Goal: Information Seeking & Learning: Compare options

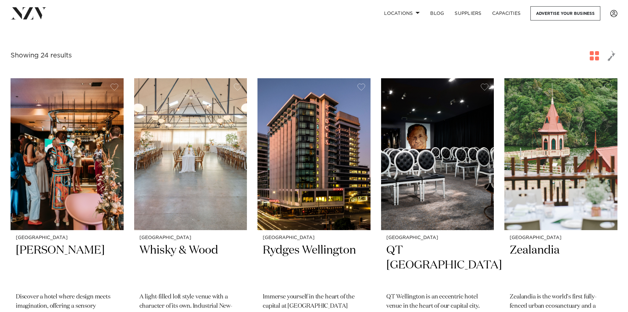
scroll to position [99, 0]
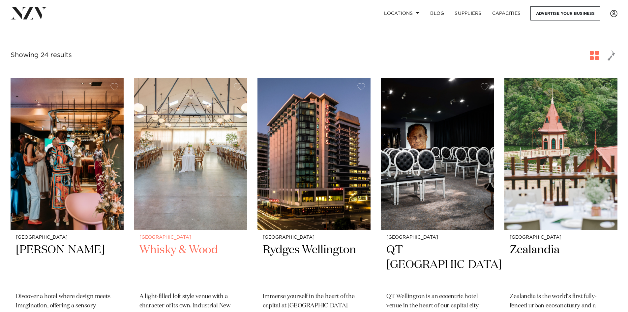
click at [195, 250] on h2 "Whisky & Wood" at bounding box center [191, 264] width 103 height 45
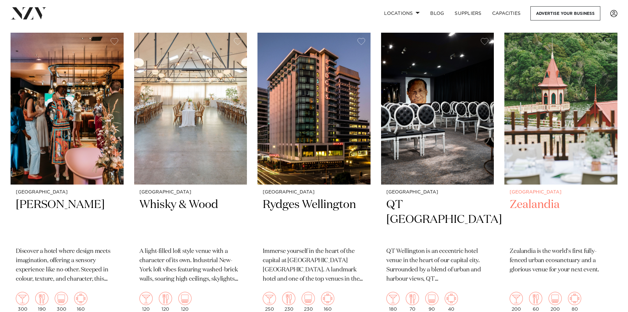
scroll to position [165, 0]
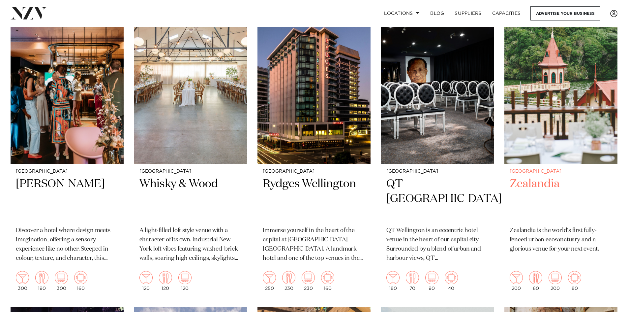
click at [578, 153] on img at bounding box center [561, 88] width 113 height 152
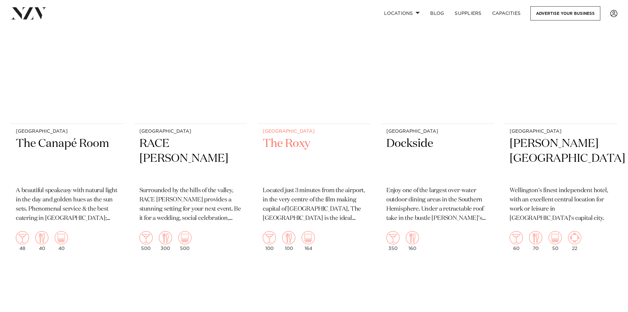
scroll to position [1023, 0]
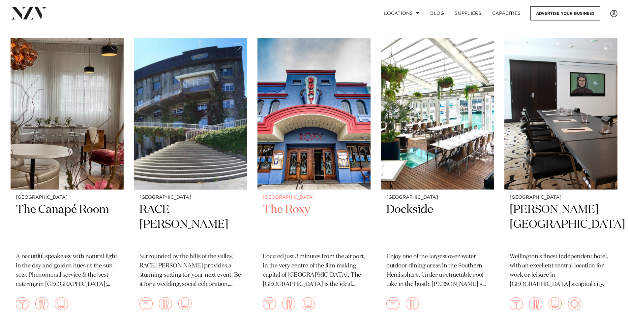
click at [340, 154] on img at bounding box center [314, 114] width 113 height 152
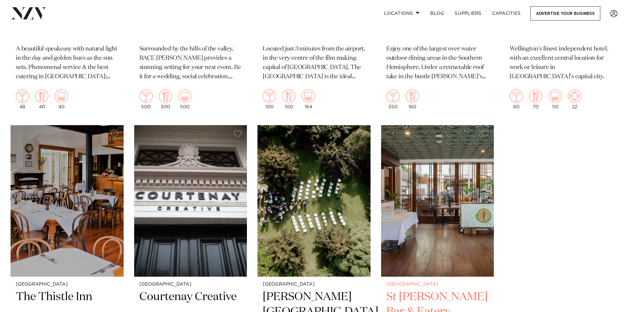
scroll to position [1316, 0]
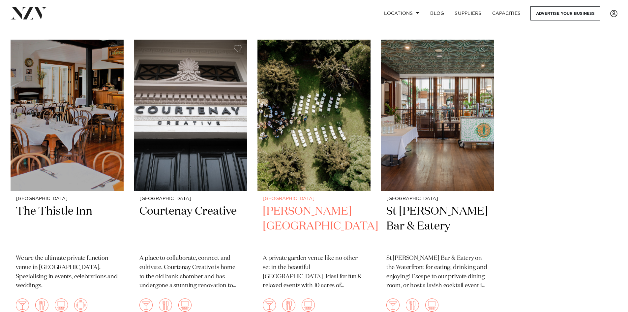
click at [337, 169] on img at bounding box center [314, 116] width 113 height 152
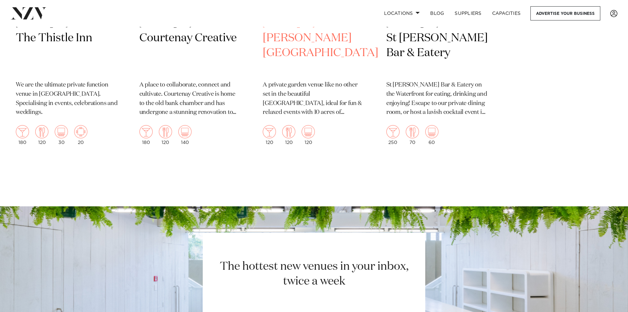
scroll to position [1343, 0]
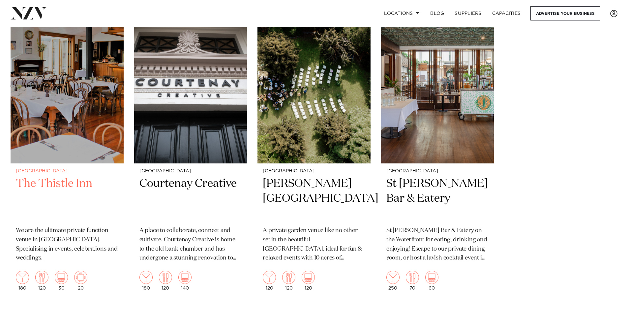
click at [57, 68] on img at bounding box center [67, 88] width 113 height 152
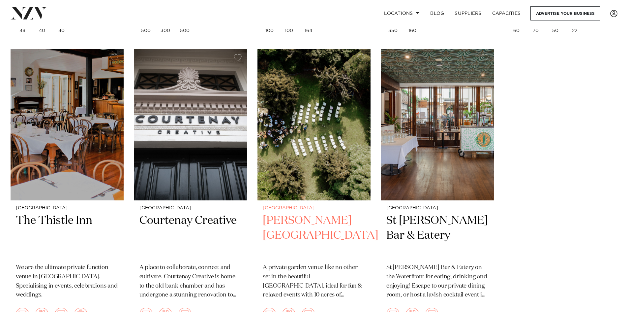
scroll to position [1305, 0]
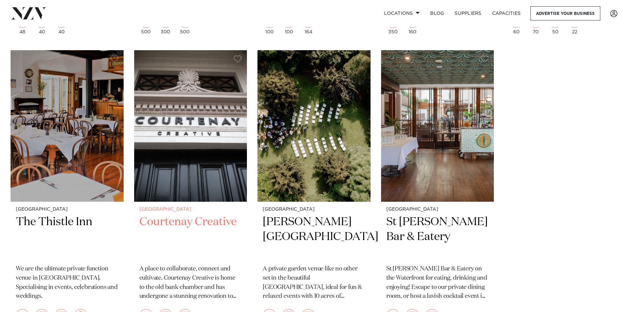
click at [234, 165] on img at bounding box center [190, 126] width 113 height 152
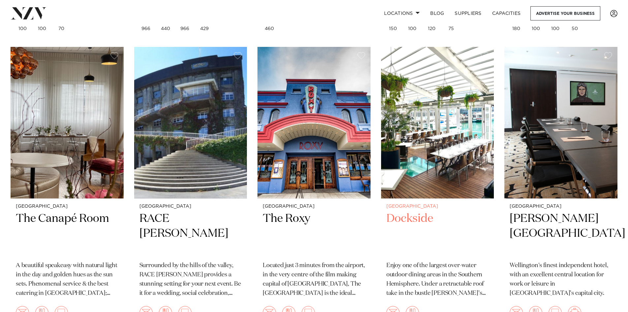
scroll to position [1003, 0]
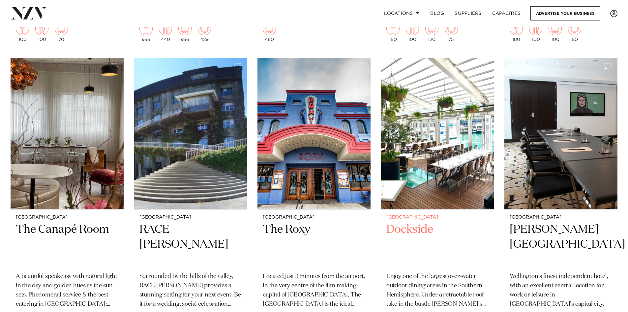
click at [462, 174] on img at bounding box center [437, 134] width 113 height 152
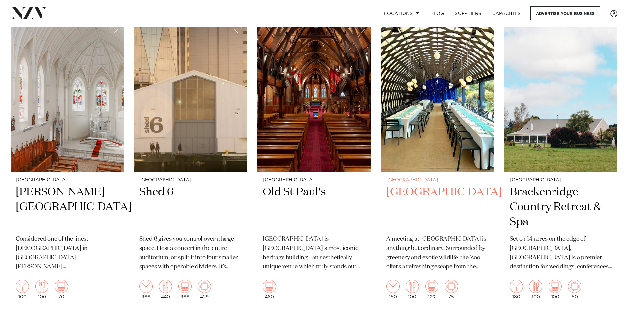
scroll to position [735, 0]
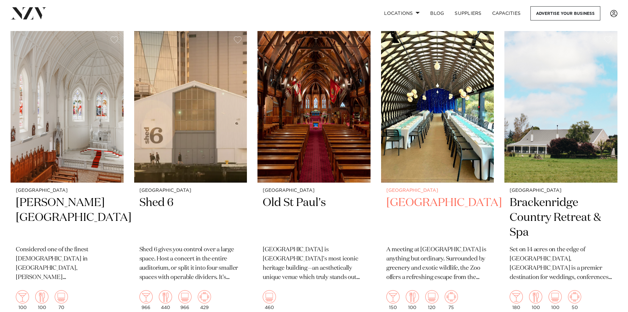
click at [438, 132] on img at bounding box center [437, 107] width 113 height 152
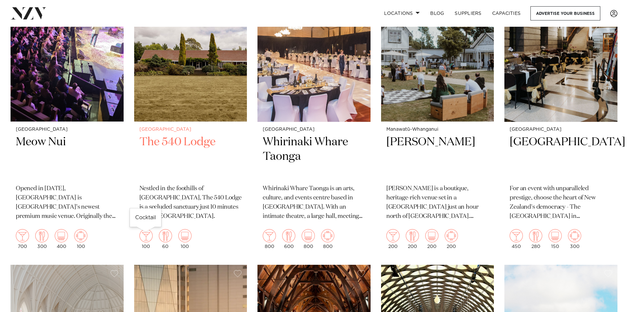
scroll to position [666, 0]
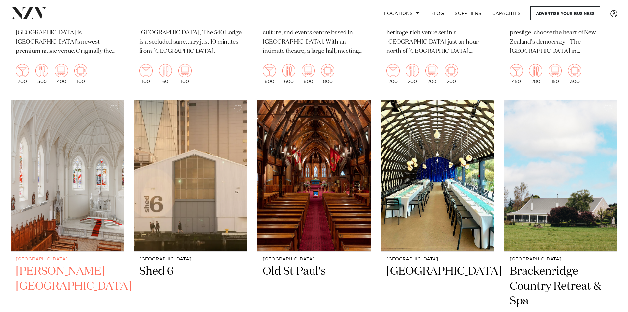
click at [96, 182] on img at bounding box center [67, 176] width 113 height 152
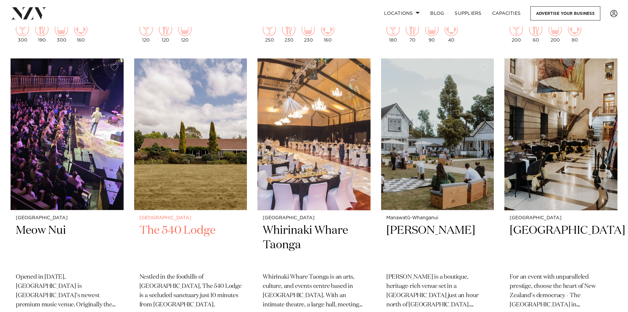
scroll to position [429, 0]
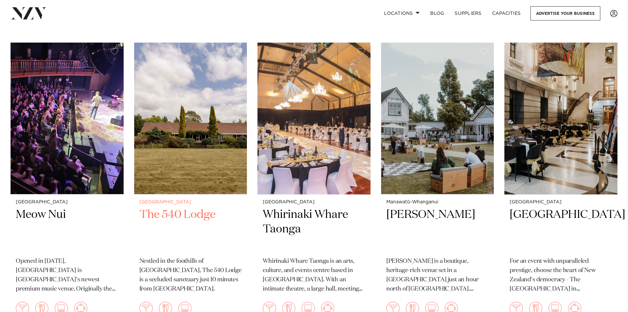
click at [186, 169] on img at bounding box center [190, 119] width 113 height 152
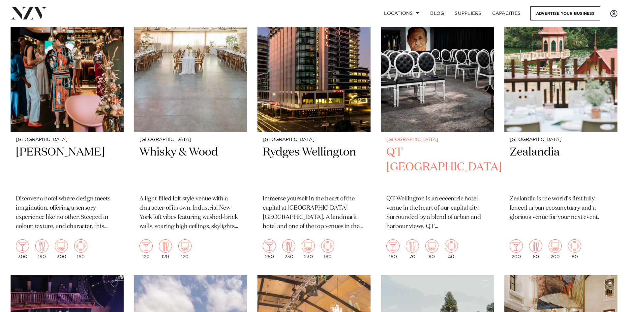
scroll to position [131, 0]
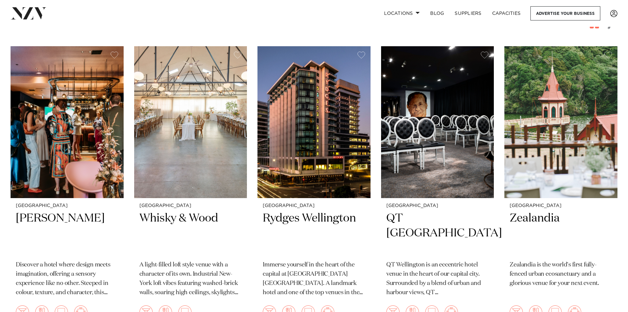
click at [326, 137] on img at bounding box center [314, 122] width 113 height 152
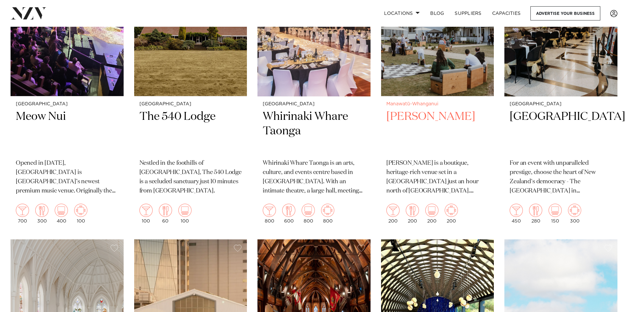
scroll to position [462, 0]
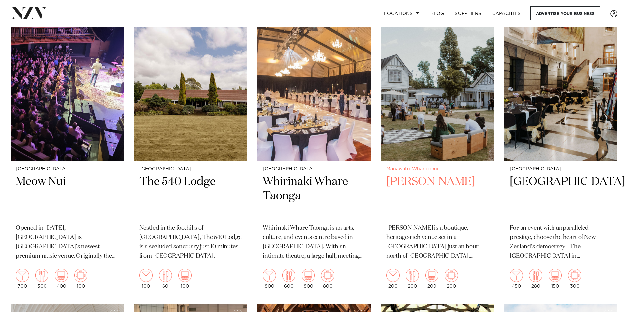
click at [436, 124] on img at bounding box center [437, 86] width 113 height 152
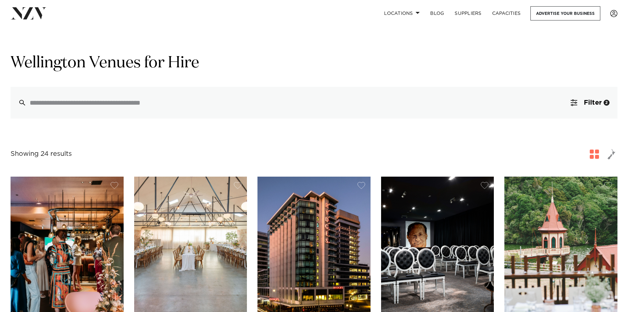
scroll to position [0, 0]
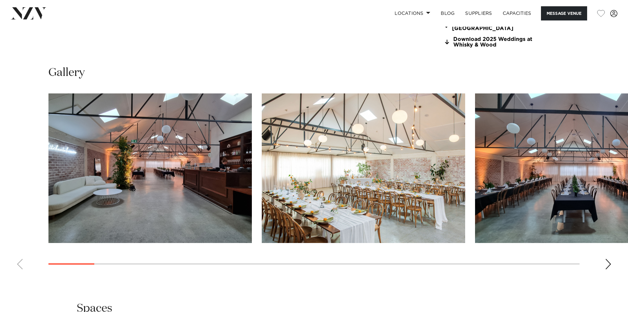
scroll to position [693, 0]
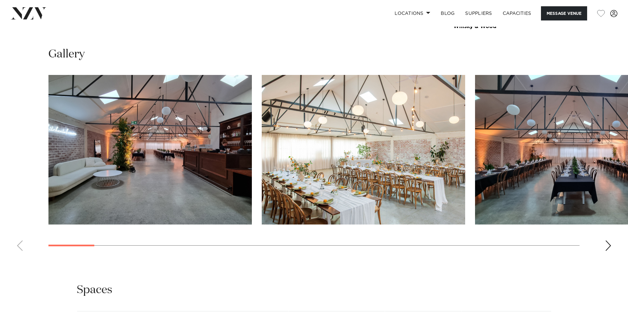
click at [611, 240] on div "Next slide" at bounding box center [608, 245] width 7 height 11
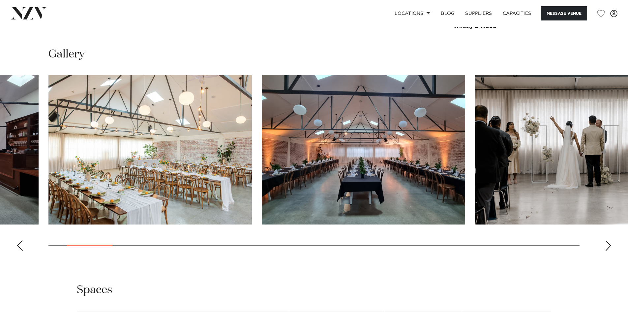
click at [611, 240] on div "Next slide" at bounding box center [608, 245] width 7 height 11
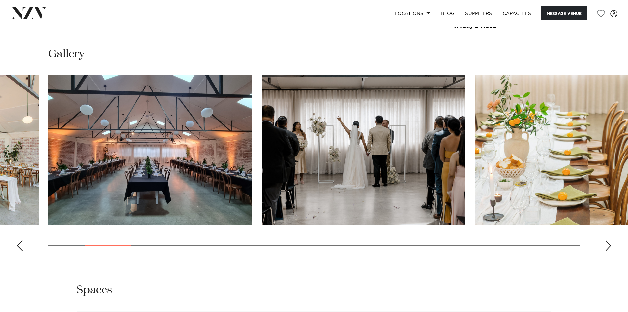
click at [611, 240] on div "Next slide" at bounding box center [608, 245] width 7 height 11
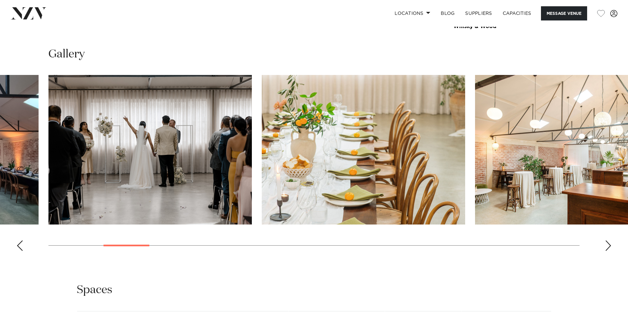
click at [611, 240] on div "Next slide" at bounding box center [608, 245] width 7 height 11
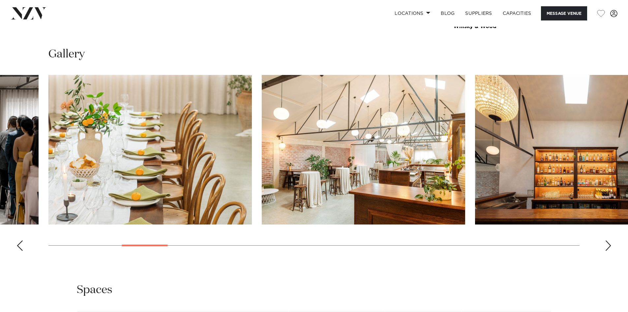
click at [611, 240] on div "Next slide" at bounding box center [608, 245] width 7 height 11
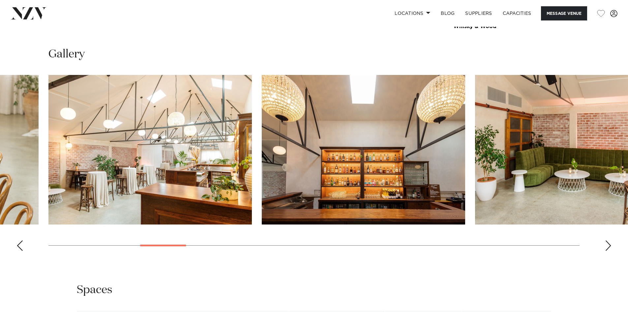
click at [611, 240] on div "Next slide" at bounding box center [608, 245] width 7 height 11
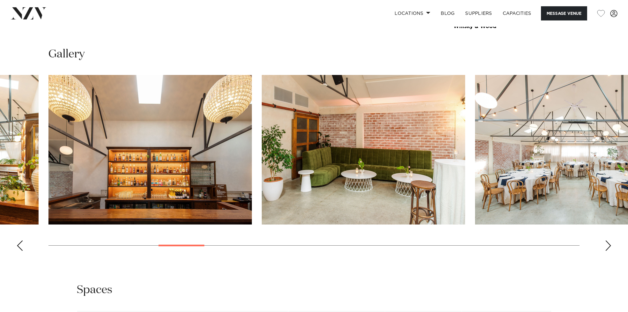
click at [611, 240] on div "Next slide" at bounding box center [608, 245] width 7 height 11
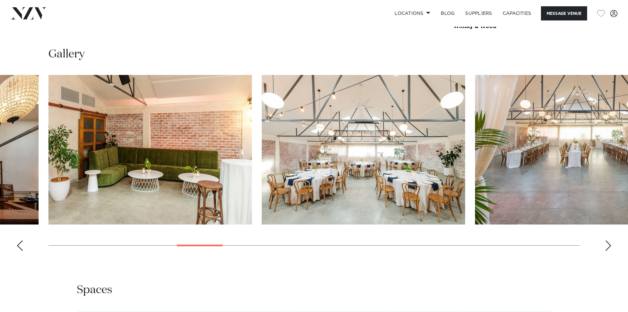
click at [611, 240] on div "Next slide" at bounding box center [608, 245] width 7 height 11
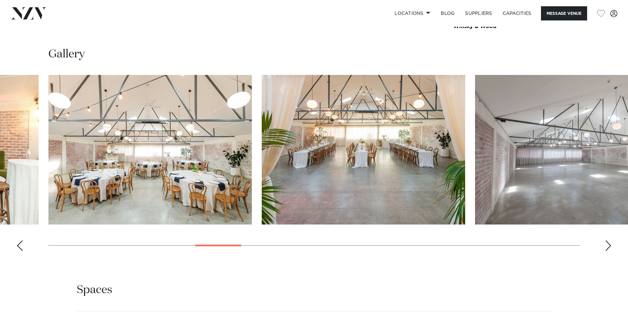
click at [611, 240] on div "Next slide" at bounding box center [608, 245] width 7 height 11
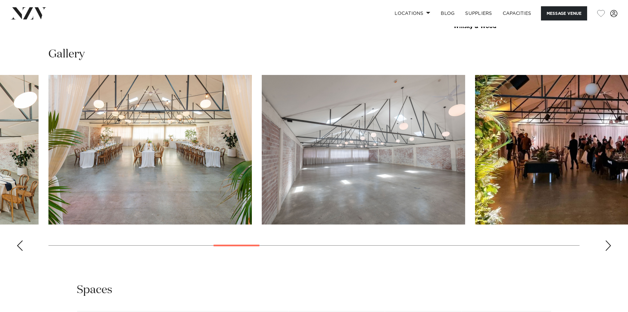
click at [603, 250] on swiper-container at bounding box center [314, 165] width 628 height 181
click at [608, 244] on div "Next slide" at bounding box center [608, 245] width 7 height 11
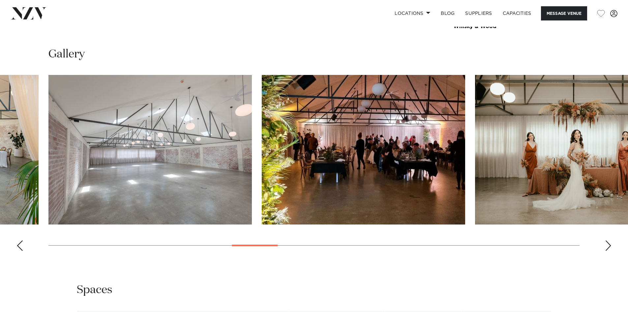
click at [608, 244] on div "Next slide" at bounding box center [608, 245] width 7 height 11
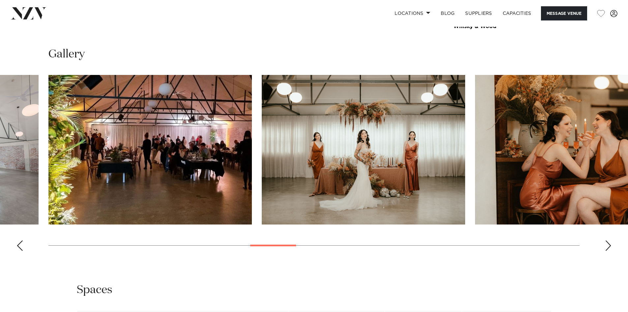
click at [402, 165] on img "13 / 29" at bounding box center [364, 149] width 204 height 149
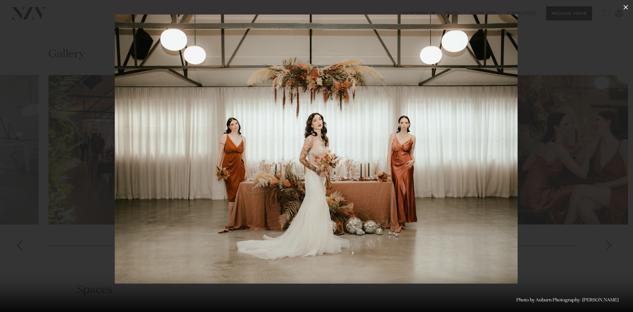
click at [623, 6] on icon at bounding box center [626, 7] width 8 height 8
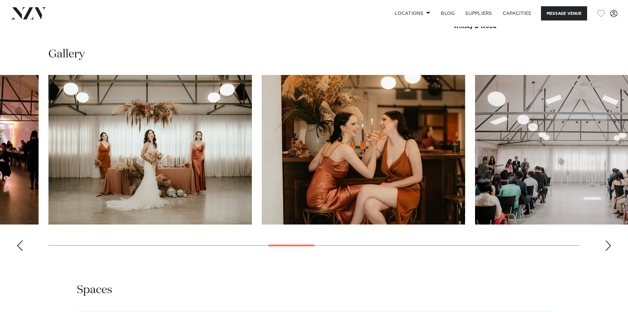
click at [404, 155] on img "14 / 29" at bounding box center [364, 149] width 204 height 149
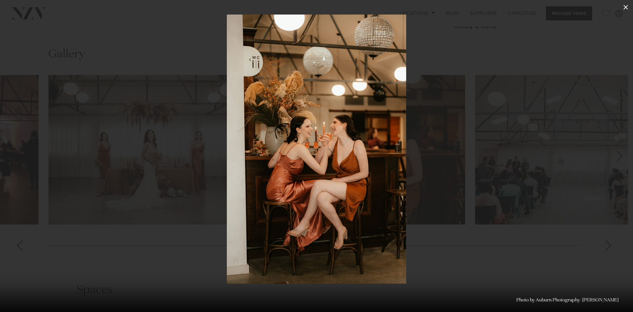
click at [627, 6] on icon at bounding box center [626, 7] width 8 height 8
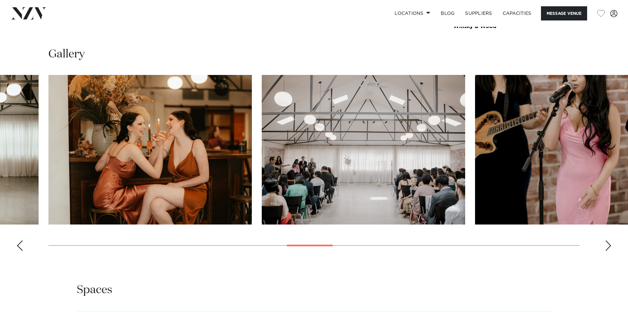
click at [447, 154] on img "15 / 29" at bounding box center [364, 149] width 204 height 149
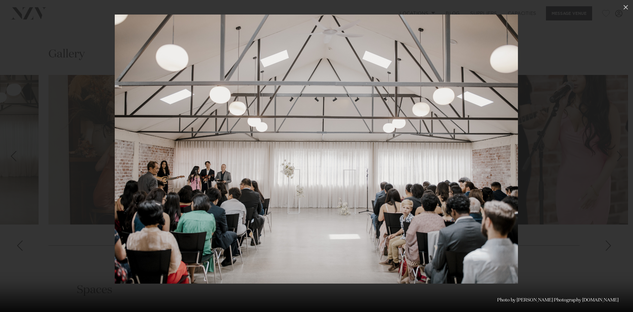
click at [590, 143] on div at bounding box center [316, 156] width 633 height 312
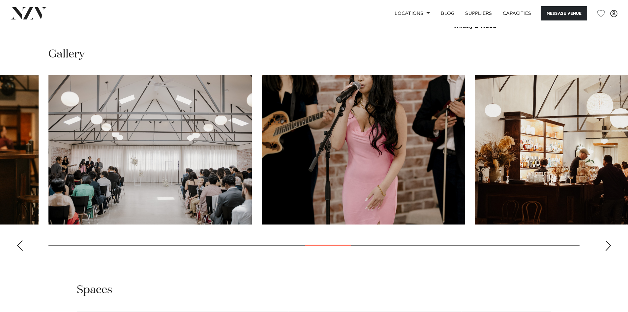
click at [602, 244] on swiper-container at bounding box center [314, 165] width 628 height 181
click at [603, 244] on swiper-container at bounding box center [314, 165] width 628 height 181
click at [604, 247] on swiper-container at bounding box center [314, 165] width 628 height 181
click at [608, 244] on div "Next slide" at bounding box center [608, 245] width 7 height 11
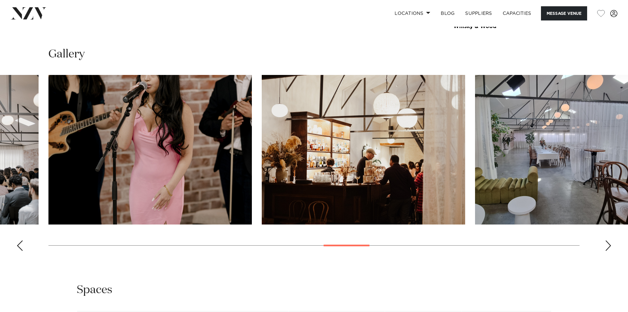
click at [608, 243] on div "Next slide" at bounding box center [608, 245] width 7 height 11
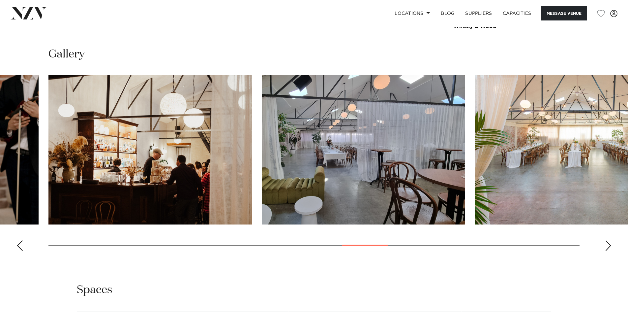
click at [608, 242] on div "Next slide" at bounding box center [608, 245] width 7 height 11
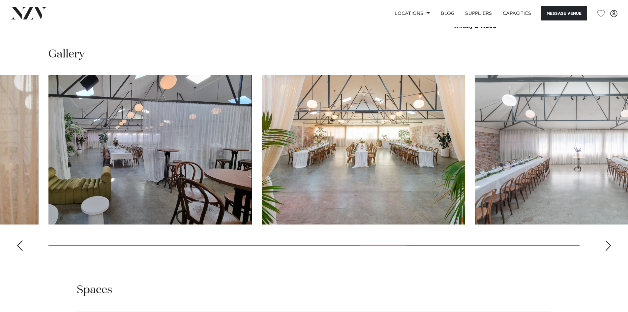
click at [608, 242] on div "Next slide" at bounding box center [608, 245] width 7 height 11
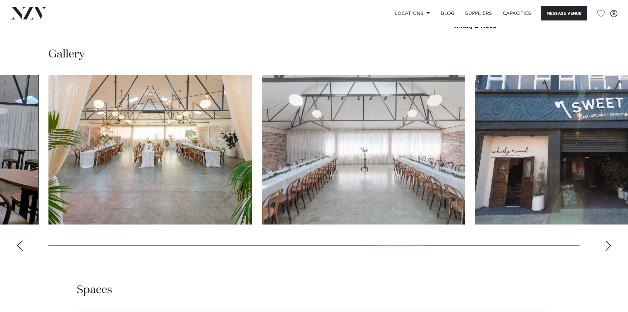
click at [608, 242] on div "Next slide" at bounding box center [608, 245] width 7 height 11
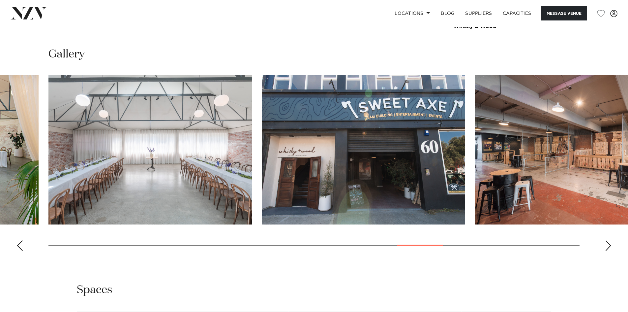
click at [608, 242] on div "Next slide" at bounding box center [608, 245] width 7 height 11
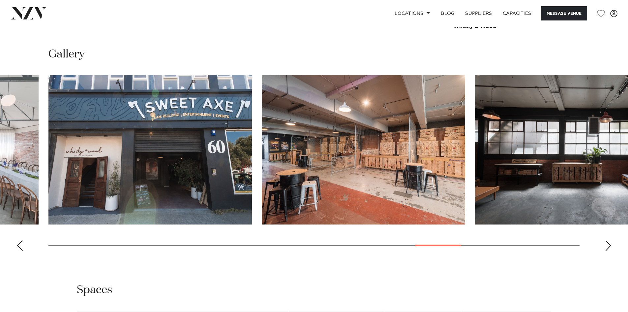
click at [608, 242] on div "Next slide" at bounding box center [608, 245] width 7 height 11
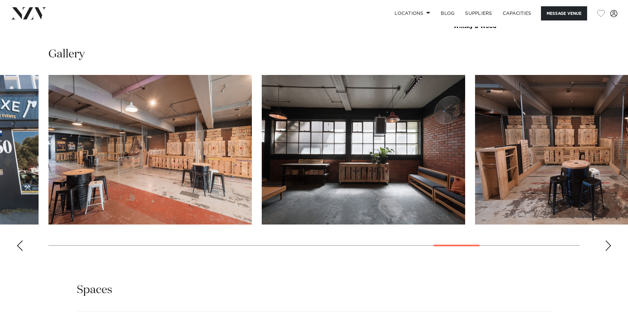
click at [608, 242] on div "Next slide" at bounding box center [608, 245] width 7 height 11
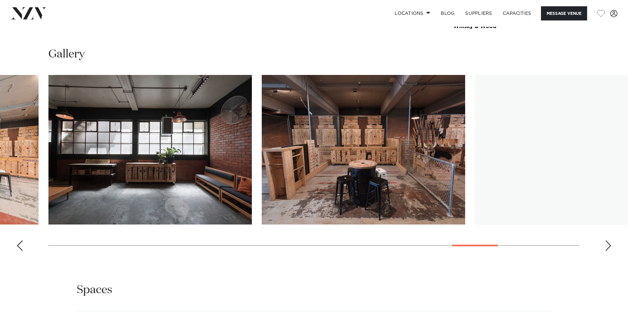
click at [608, 242] on div "Next slide" at bounding box center [608, 245] width 7 height 11
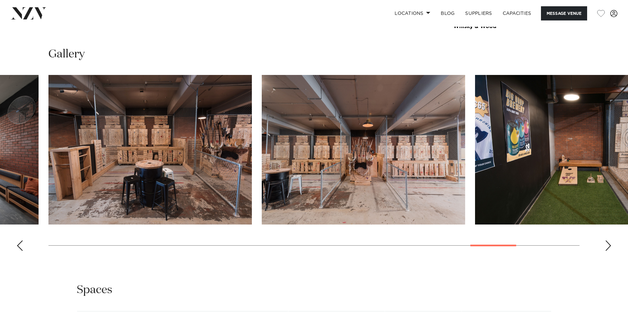
click at [608, 242] on div "Next slide" at bounding box center [608, 245] width 7 height 11
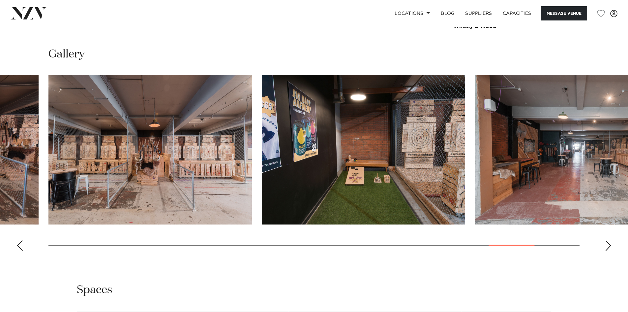
click at [608, 242] on div "Next slide" at bounding box center [608, 245] width 7 height 11
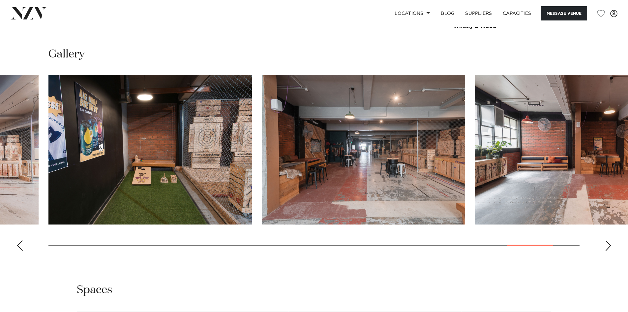
click at [608, 242] on div "Next slide" at bounding box center [608, 245] width 7 height 11
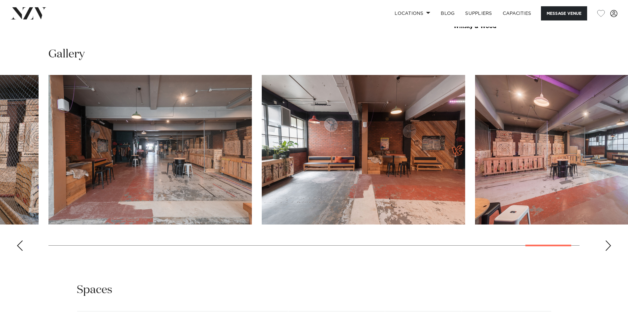
click at [608, 242] on div "Next slide" at bounding box center [608, 245] width 7 height 11
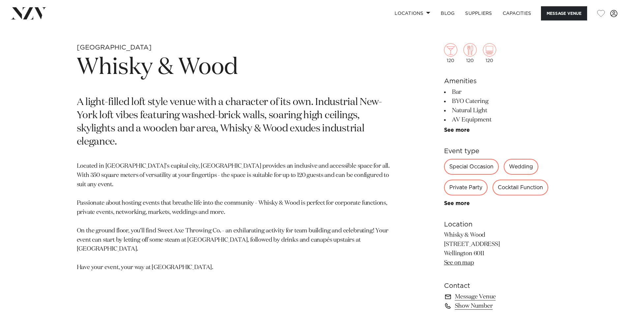
scroll to position [297, 0]
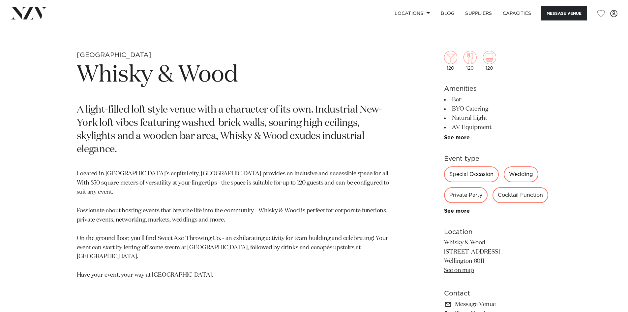
click at [527, 176] on div "Wedding" at bounding box center [521, 174] width 35 height 16
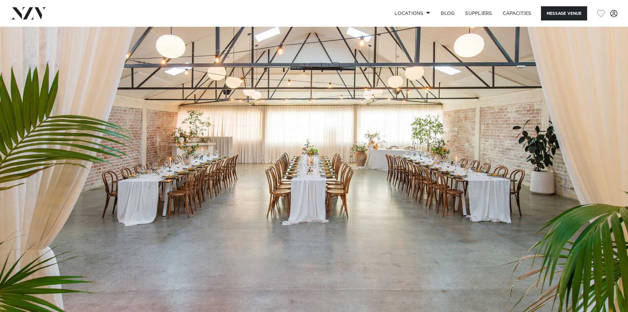
scroll to position [0, 0]
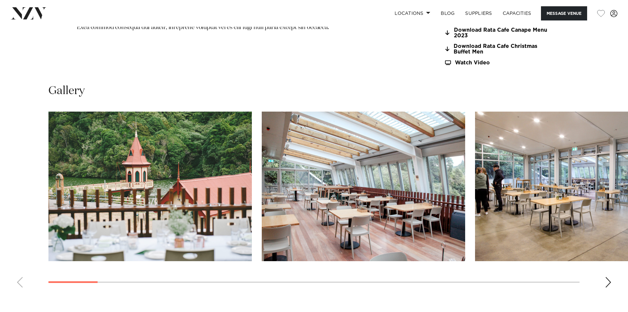
scroll to position [726, 0]
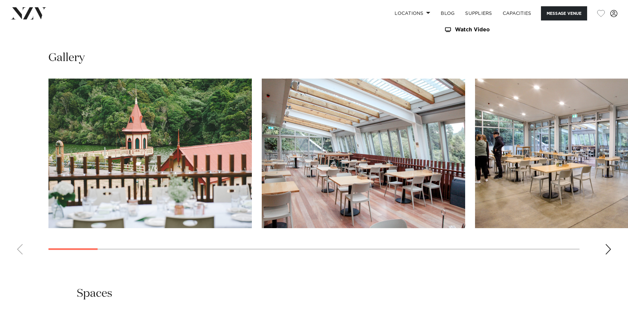
click at [609, 251] on div "Next slide" at bounding box center [608, 249] width 7 height 11
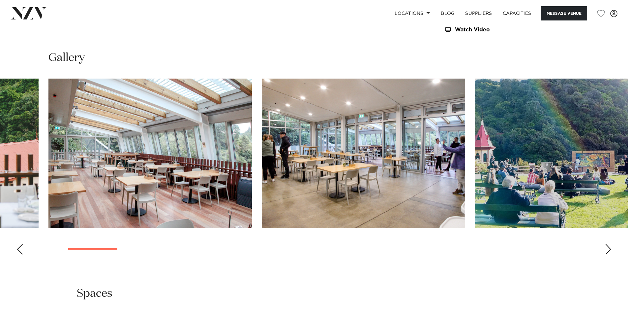
click at [609, 251] on div "Next slide" at bounding box center [608, 249] width 7 height 11
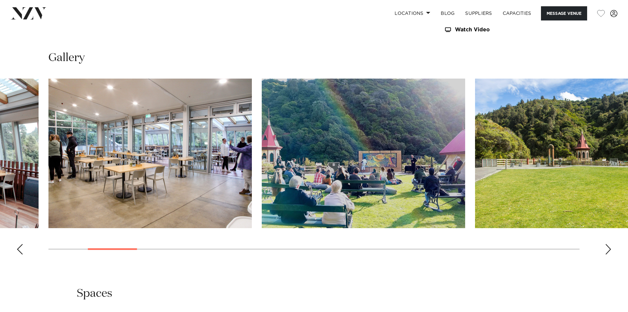
click at [609, 251] on div "Next slide" at bounding box center [608, 249] width 7 height 11
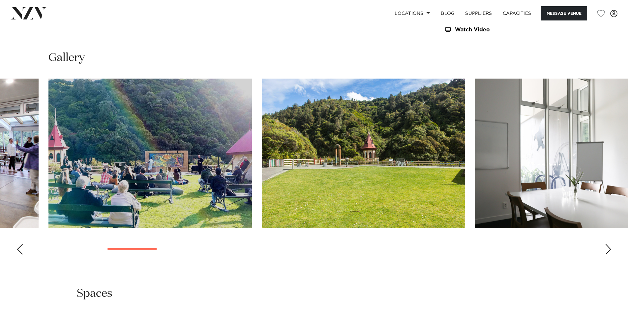
click at [609, 251] on div "Next slide" at bounding box center [608, 249] width 7 height 11
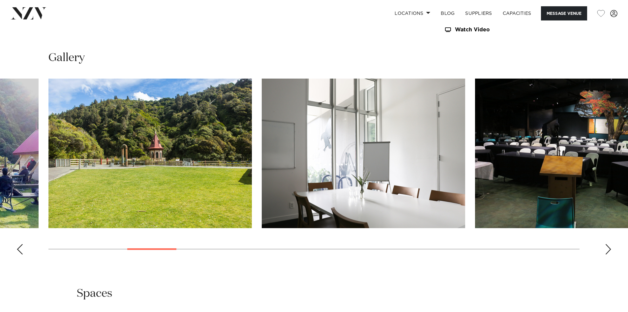
click at [609, 251] on div "Next slide" at bounding box center [608, 249] width 7 height 11
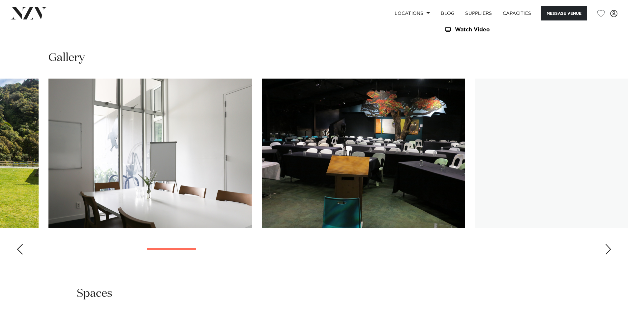
click at [609, 251] on div "Next slide" at bounding box center [608, 249] width 7 height 11
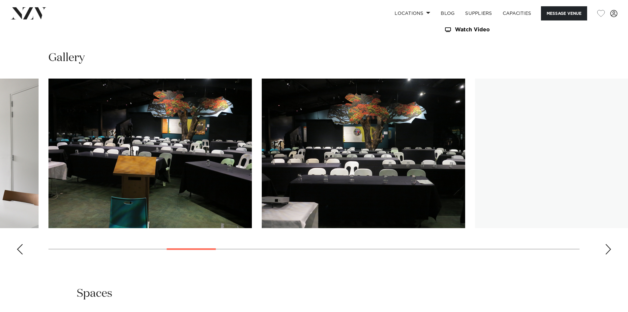
click at [609, 251] on div "Next slide" at bounding box center [608, 249] width 7 height 11
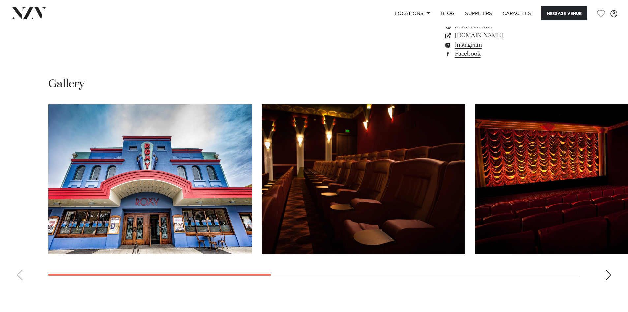
scroll to position [660, 0]
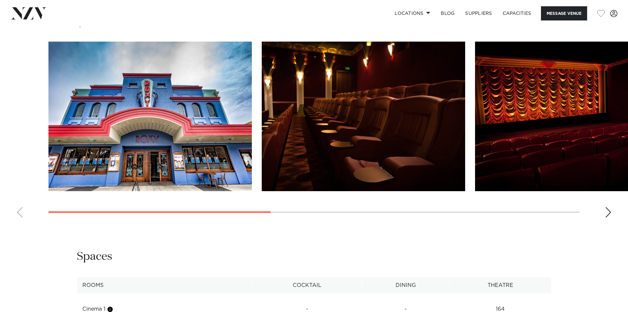
click at [605, 214] on div "Next slide" at bounding box center [608, 212] width 7 height 11
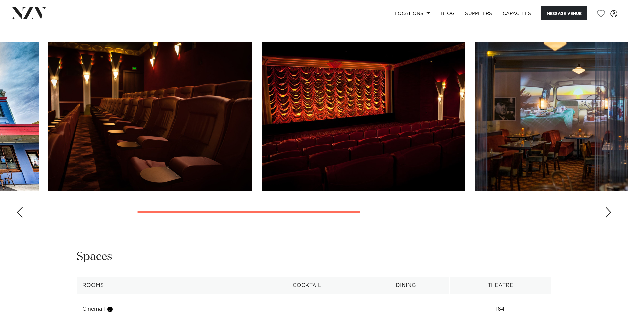
click at [605, 214] on div "Next slide" at bounding box center [608, 212] width 7 height 11
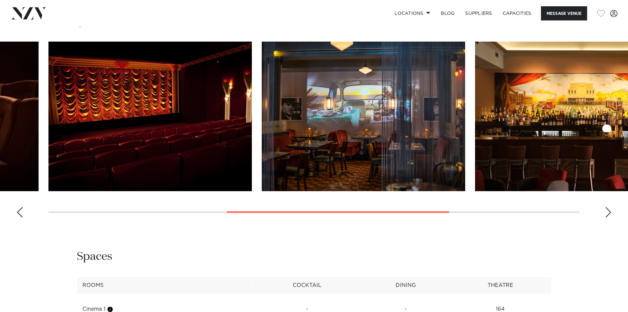
click at [605, 214] on div "Next slide" at bounding box center [608, 212] width 7 height 11
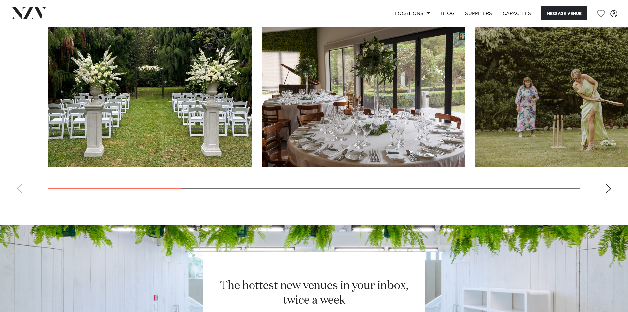
scroll to position [660, 0]
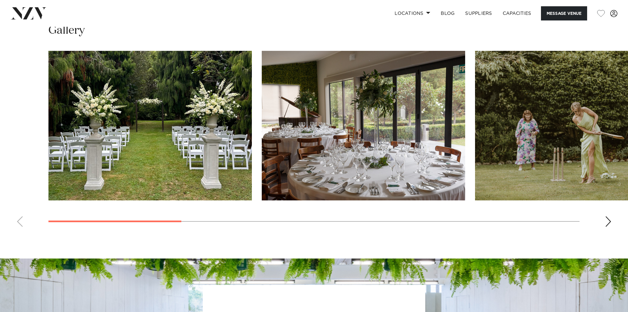
click at [528, 168] on img "3 / 10" at bounding box center [577, 125] width 204 height 149
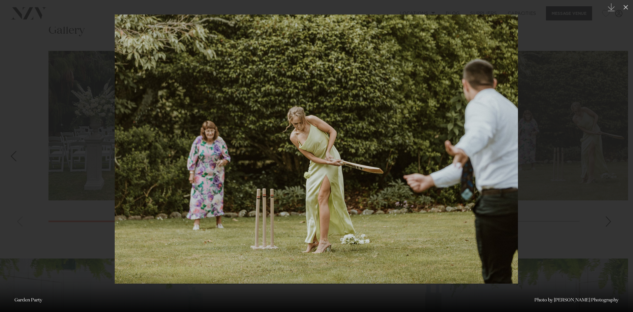
click at [210, 143] on img at bounding box center [316, 149] width 403 height 269
click at [574, 156] on div at bounding box center [316, 156] width 633 height 312
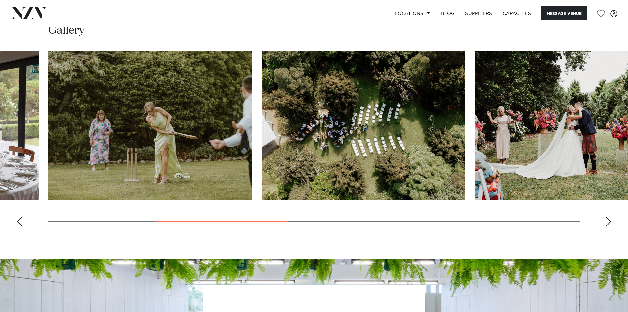
click at [604, 221] on swiper-container at bounding box center [314, 141] width 628 height 181
click at [606, 221] on div "Next slide" at bounding box center [608, 221] width 7 height 11
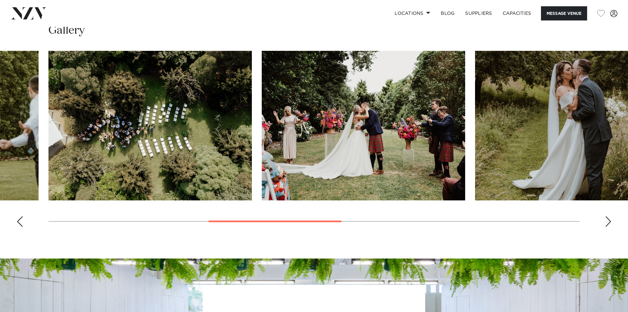
click at [606, 221] on div "Next slide" at bounding box center [608, 221] width 7 height 11
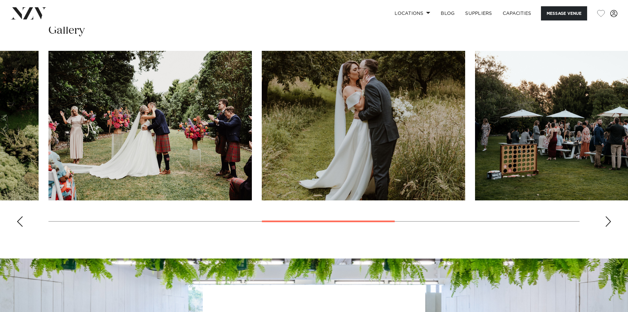
click at [606, 221] on div "Next slide" at bounding box center [608, 221] width 7 height 11
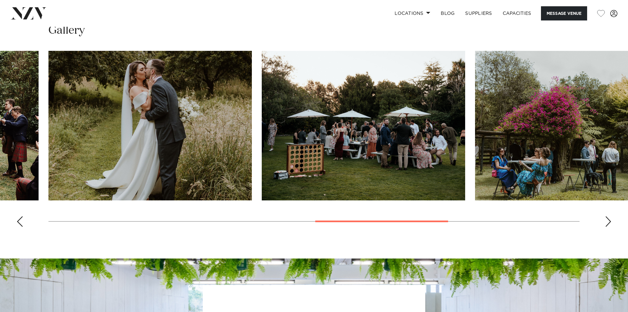
click at [606, 221] on div "Next slide" at bounding box center [608, 221] width 7 height 11
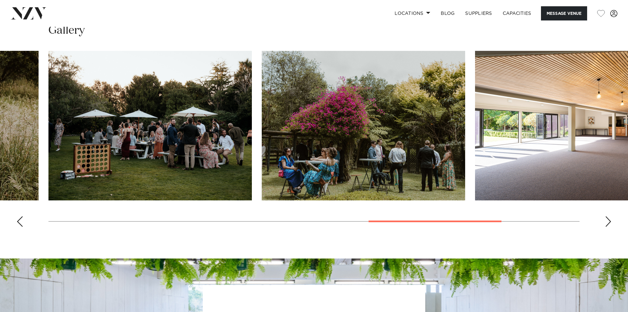
click at [606, 221] on div "Next slide" at bounding box center [608, 221] width 7 height 11
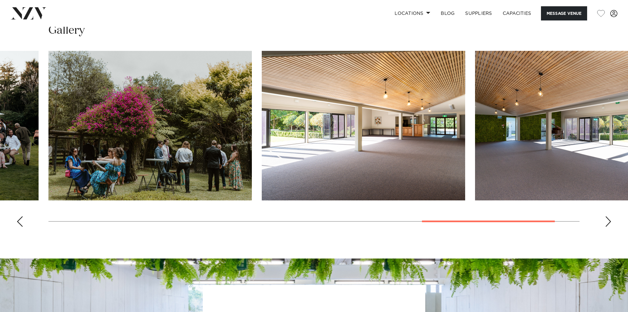
click at [606, 221] on div "Next slide" at bounding box center [608, 221] width 7 height 11
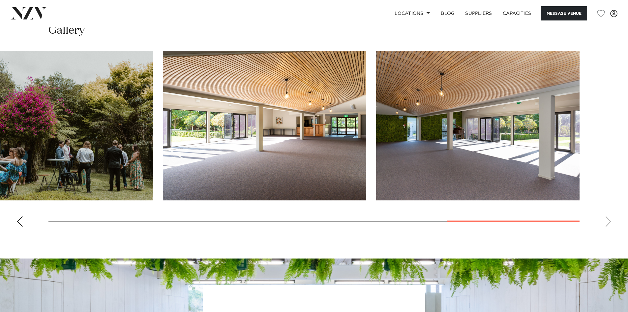
click at [606, 221] on swiper-container at bounding box center [314, 141] width 628 height 181
click at [254, 142] on img "9 / 10" at bounding box center [265, 125] width 204 height 149
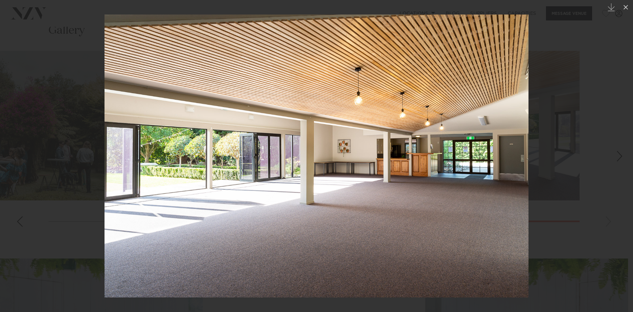
click at [551, 199] on div at bounding box center [316, 156] width 633 height 312
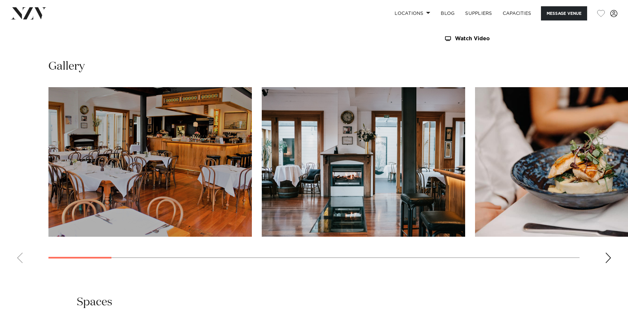
scroll to position [627, 0]
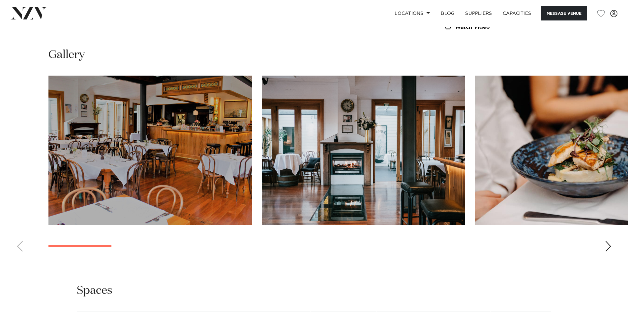
click at [612, 246] on swiper-container at bounding box center [314, 166] width 628 height 181
click at [608, 246] on div "Next slide" at bounding box center [608, 246] width 7 height 11
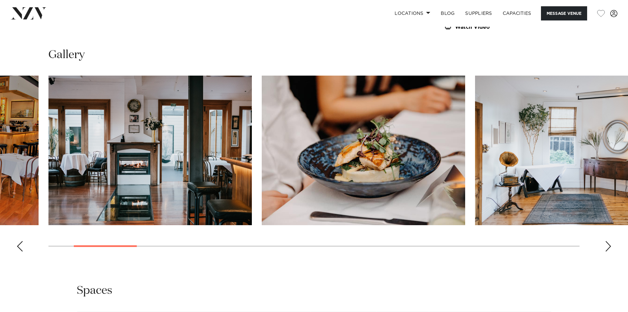
click at [608, 246] on div "Next slide" at bounding box center [608, 246] width 7 height 11
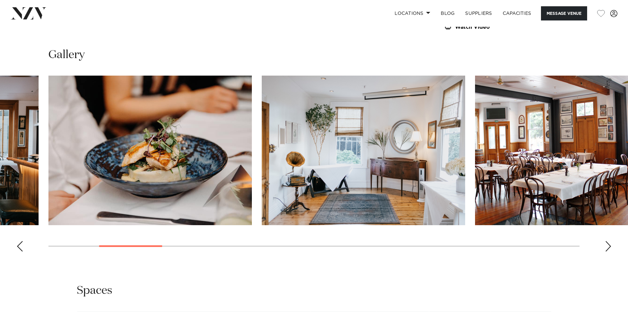
click at [608, 246] on div "Next slide" at bounding box center [608, 246] width 7 height 11
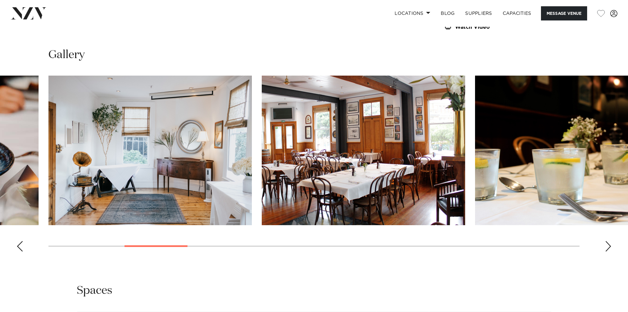
click at [608, 246] on div "Next slide" at bounding box center [608, 246] width 7 height 11
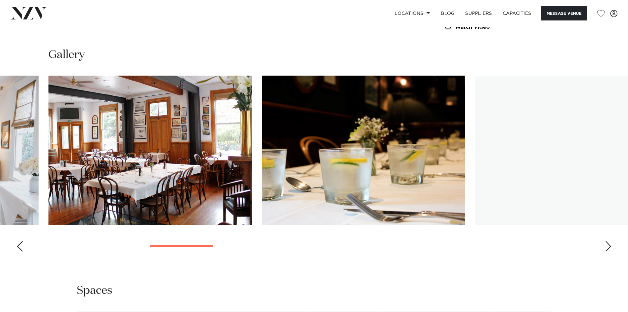
click at [608, 246] on div "Next slide" at bounding box center [608, 246] width 7 height 11
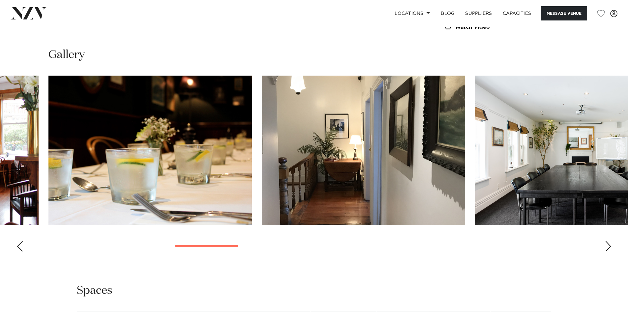
click at [608, 246] on div "Next slide" at bounding box center [608, 246] width 7 height 11
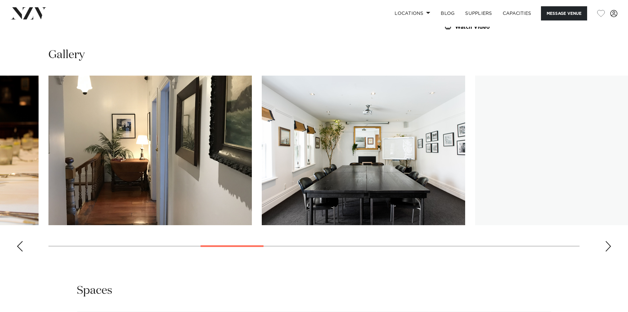
click at [608, 246] on div "Next slide" at bounding box center [608, 246] width 7 height 11
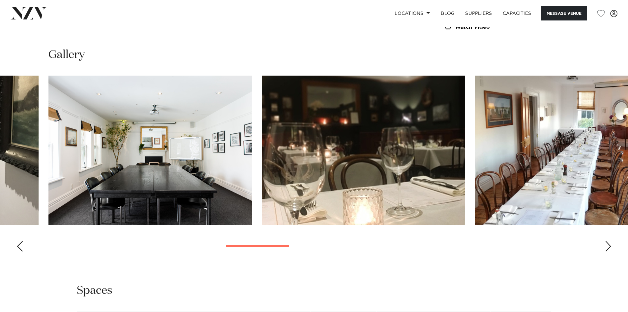
click at [608, 246] on div "Next slide" at bounding box center [608, 246] width 7 height 11
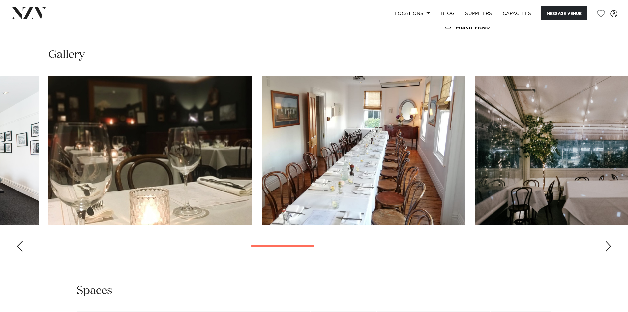
click at [608, 246] on div "Next slide" at bounding box center [608, 246] width 7 height 11
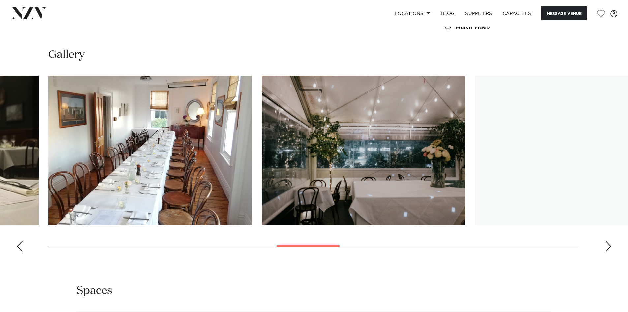
click at [608, 246] on div "Next slide" at bounding box center [608, 246] width 7 height 11
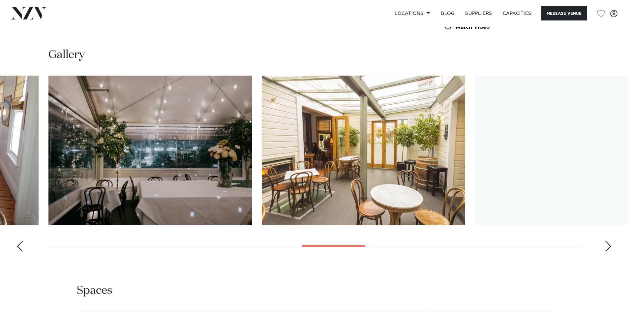
click at [608, 246] on div "Next slide" at bounding box center [608, 246] width 7 height 11
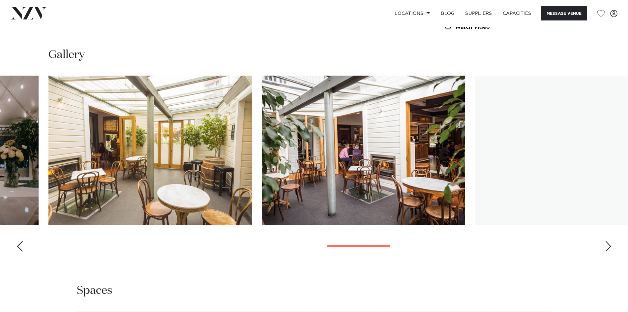
click at [608, 246] on div "Next slide" at bounding box center [608, 246] width 7 height 11
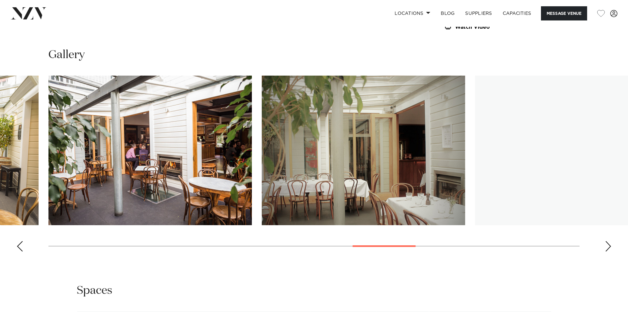
click at [608, 246] on div "Next slide" at bounding box center [608, 246] width 7 height 11
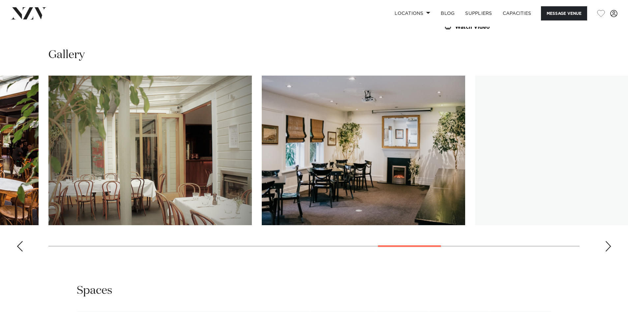
click at [608, 246] on div "Next slide" at bounding box center [608, 246] width 7 height 11
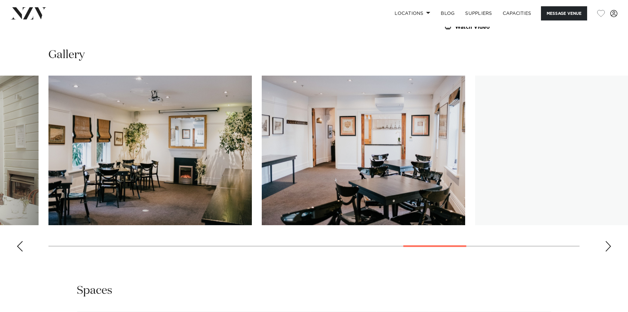
click at [608, 246] on div "Next slide" at bounding box center [608, 246] width 7 height 11
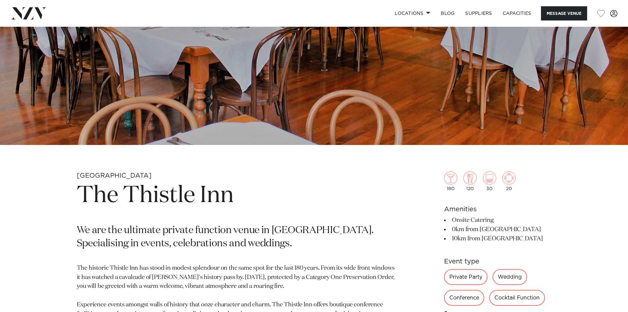
scroll to position [165, 0]
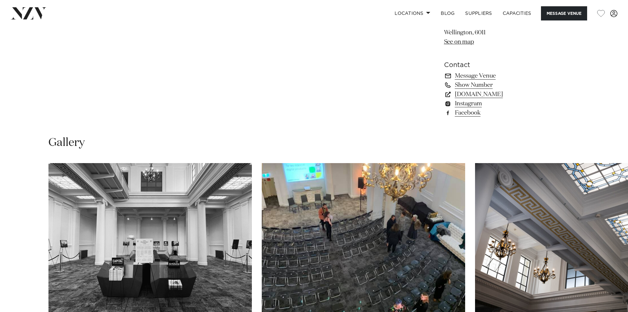
scroll to position [627, 0]
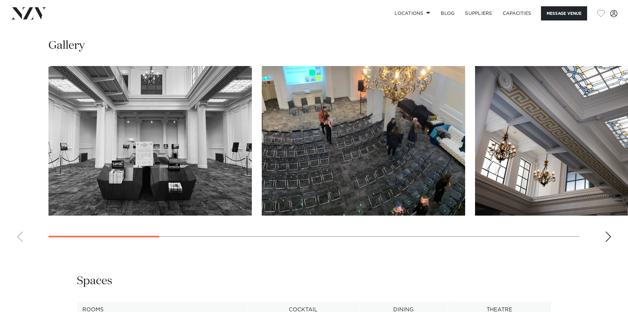
click at [215, 165] on img "1 / 12" at bounding box center [150, 140] width 204 height 149
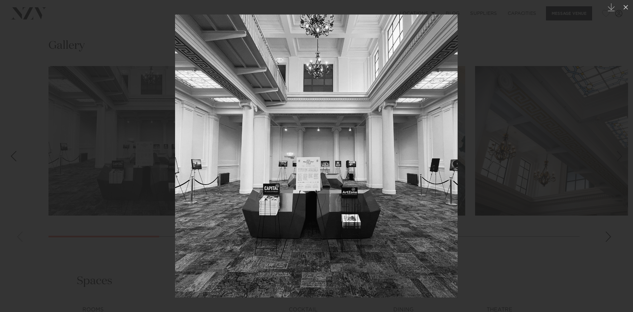
click at [606, 236] on div at bounding box center [316, 156] width 633 height 312
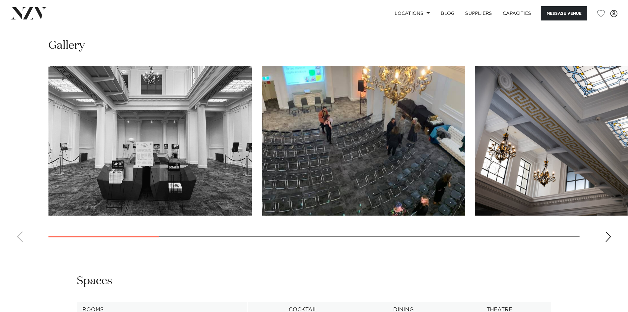
click at [609, 237] on div "Next slide" at bounding box center [608, 236] width 7 height 11
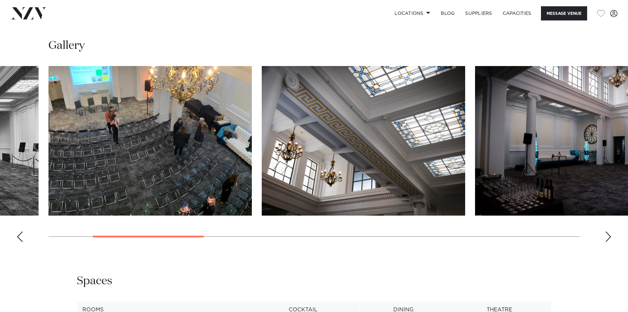
click at [609, 237] on div "Next slide" at bounding box center [608, 236] width 7 height 11
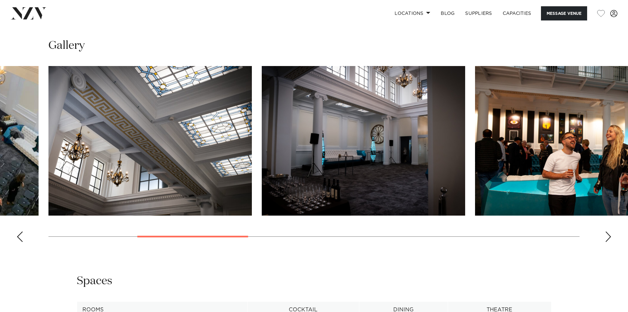
click at [609, 237] on div "Next slide" at bounding box center [608, 236] width 7 height 11
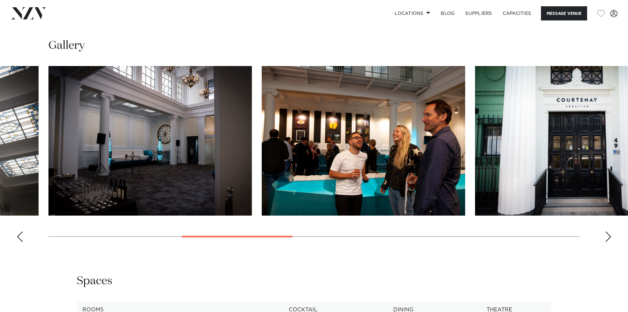
click at [609, 237] on div "Next slide" at bounding box center [608, 236] width 7 height 11
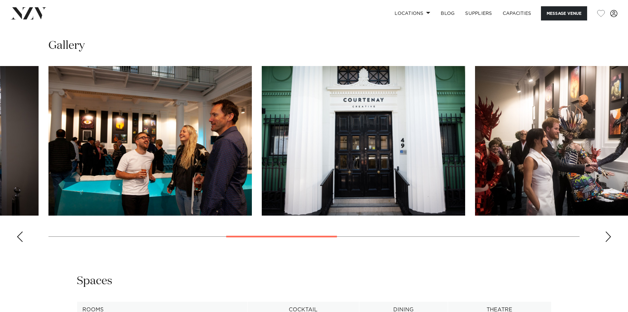
click at [609, 237] on div "Next slide" at bounding box center [608, 236] width 7 height 11
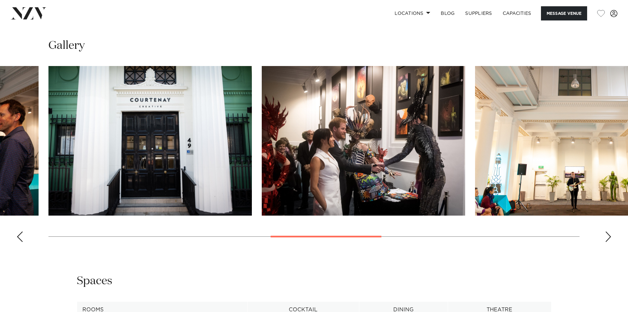
click at [609, 237] on div "Next slide" at bounding box center [608, 236] width 7 height 11
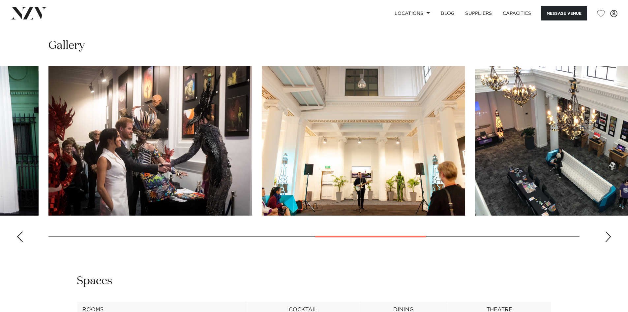
click at [361, 176] on img "8 / 12" at bounding box center [364, 140] width 204 height 149
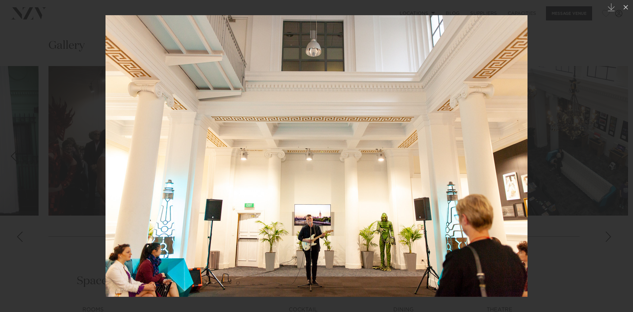
click at [389, 230] on img at bounding box center [317, 155] width 422 height 281
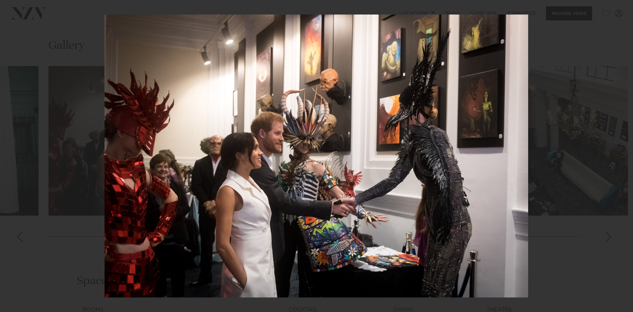
click at [389, 230] on div at bounding box center [316, 156] width 633 height 312
click at [520, 239] on img at bounding box center [317, 156] width 424 height 283
click at [583, 237] on div at bounding box center [316, 156] width 633 height 312
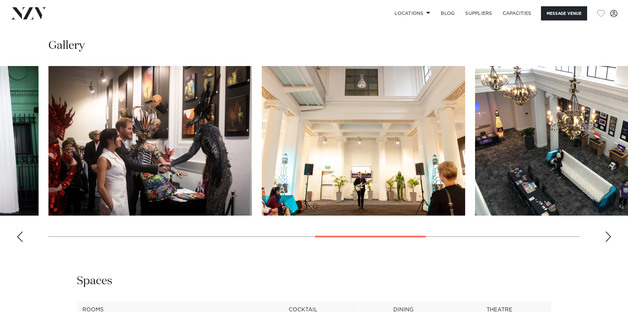
click at [400, 176] on img "8 / 12" at bounding box center [364, 140] width 204 height 149
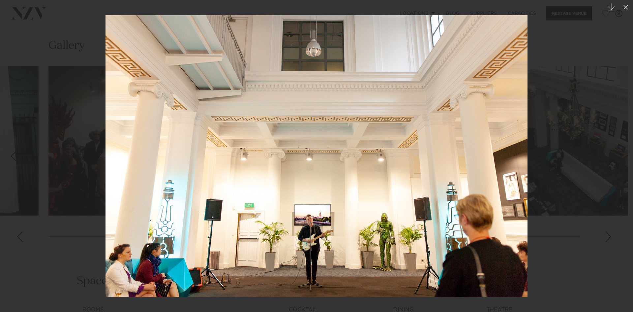
click at [573, 215] on div at bounding box center [316, 156] width 633 height 312
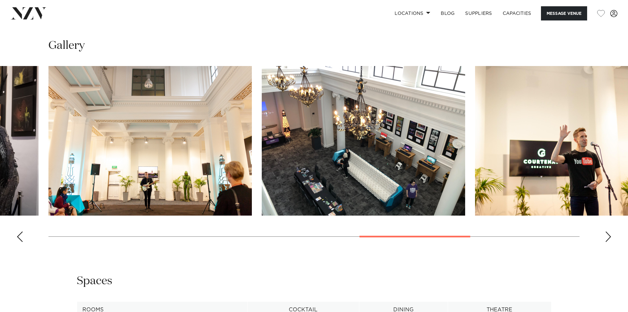
click at [602, 235] on swiper-container at bounding box center [314, 156] width 628 height 181
click at [608, 234] on div "Next slide" at bounding box center [608, 236] width 7 height 11
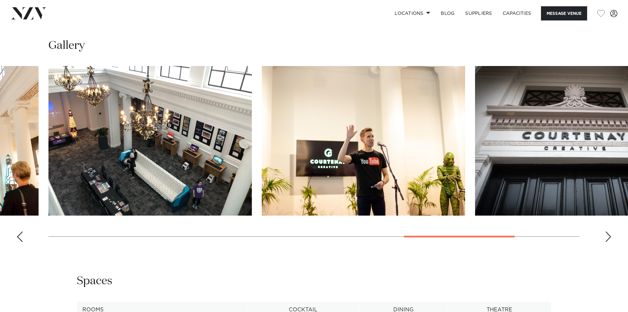
click at [608, 234] on div "Next slide" at bounding box center [608, 236] width 7 height 11
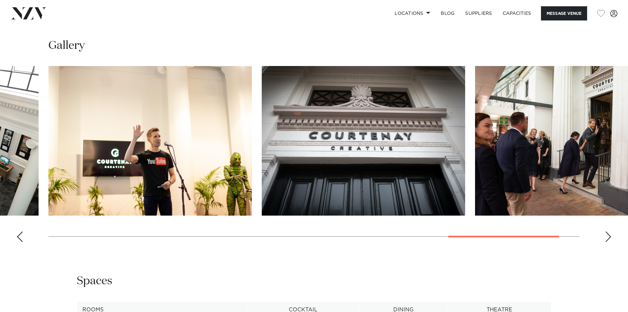
click at [608, 234] on div "Next slide" at bounding box center [608, 236] width 7 height 11
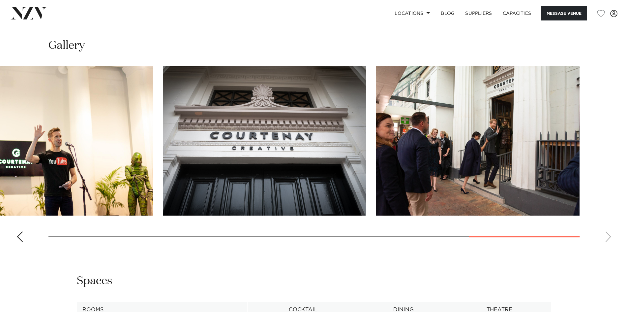
click at [608, 234] on swiper-container at bounding box center [314, 156] width 628 height 181
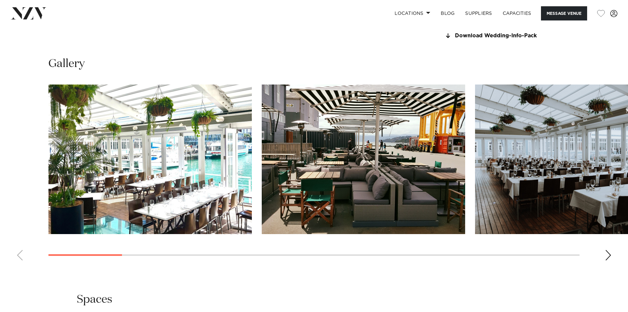
scroll to position [660, 0]
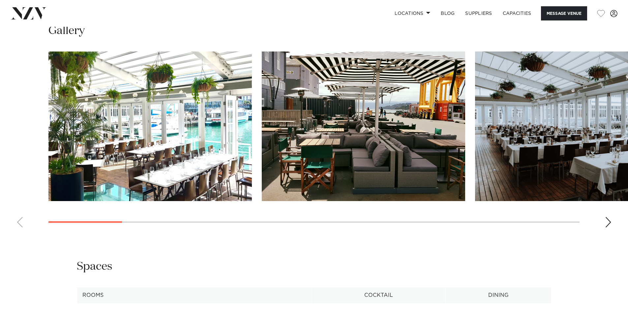
click at [607, 216] on swiper-container at bounding box center [314, 141] width 628 height 181
click at [607, 222] on div "Next slide" at bounding box center [608, 222] width 7 height 11
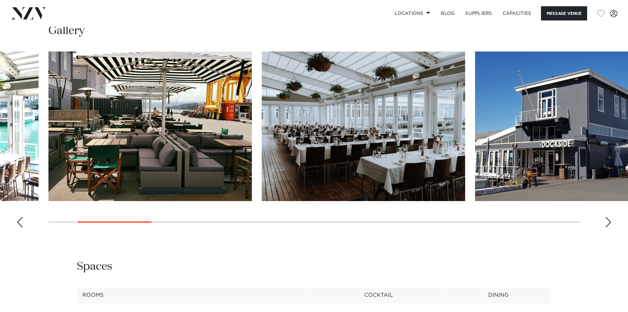
click at [607, 222] on div "Next slide" at bounding box center [608, 222] width 7 height 11
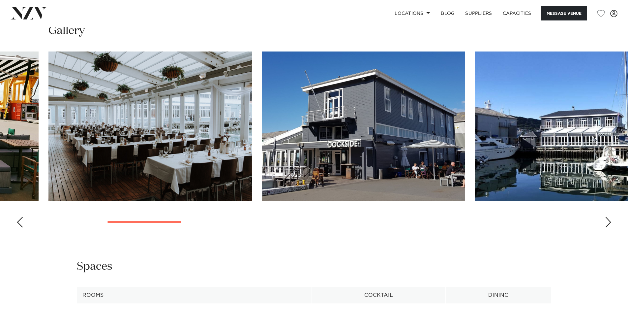
click at [607, 222] on div "Next slide" at bounding box center [608, 222] width 7 height 11
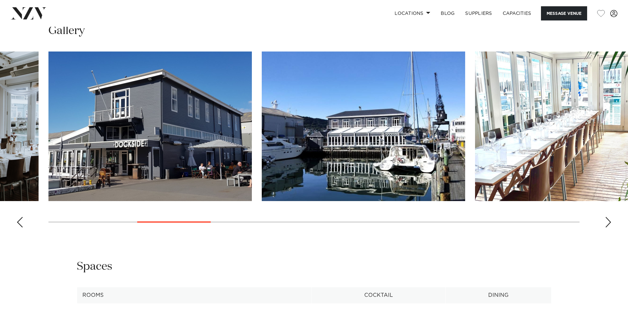
click at [607, 222] on div "Next slide" at bounding box center [608, 222] width 7 height 11
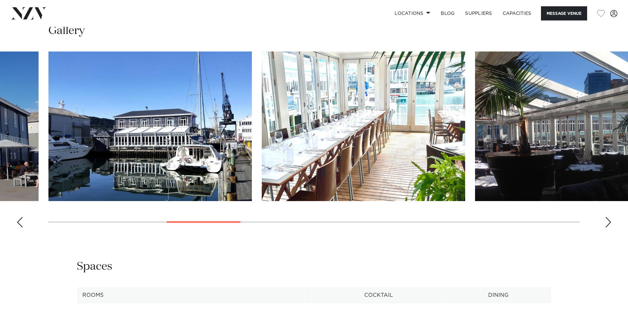
click at [607, 222] on div "Next slide" at bounding box center [608, 222] width 7 height 11
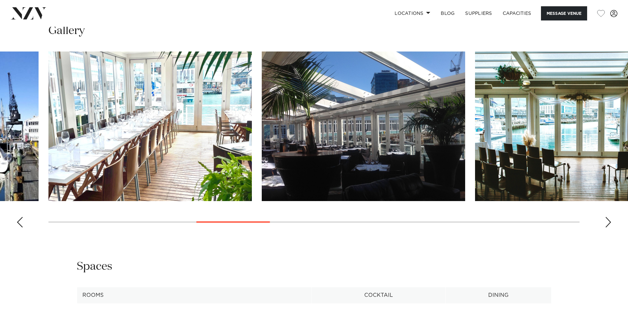
click at [607, 222] on div "Next slide" at bounding box center [608, 222] width 7 height 11
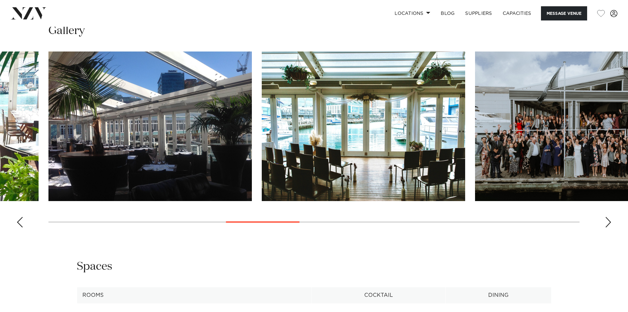
click at [607, 222] on div "Next slide" at bounding box center [608, 222] width 7 height 11
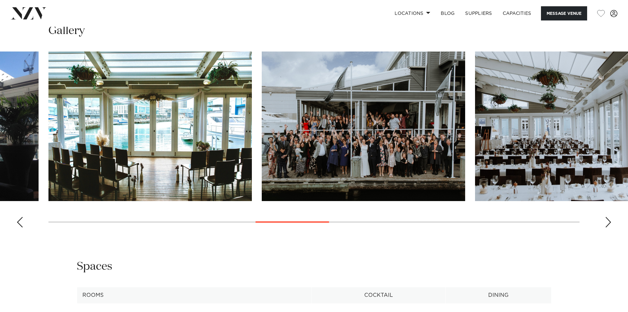
click at [188, 148] on img "8 / 18" at bounding box center [150, 125] width 204 height 149
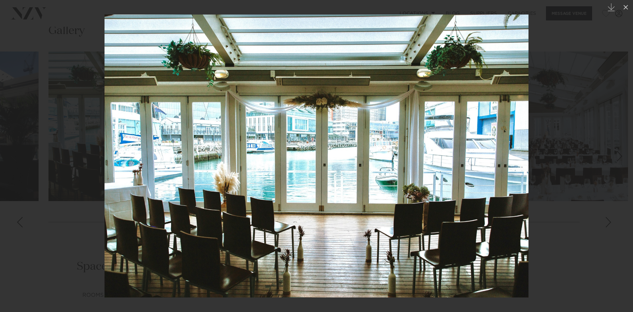
click at [599, 212] on div at bounding box center [316, 156] width 633 height 312
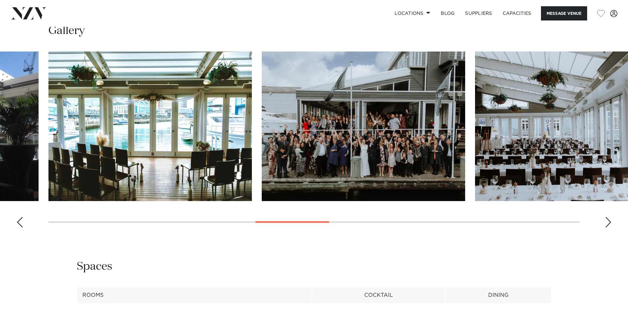
click at [405, 165] on img "9 / 18" at bounding box center [364, 125] width 204 height 149
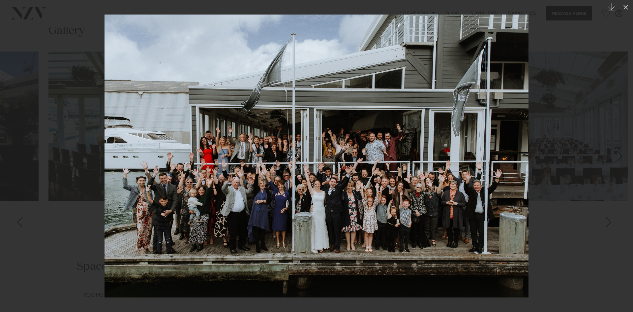
click at [576, 220] on div at bounding box center [316, 156] width 633 height 312
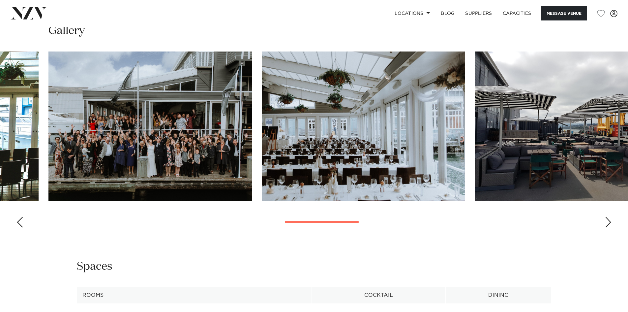
click at [551, 163] on img "11 / 18" at bounding box center [577, 125] width 204 height 149
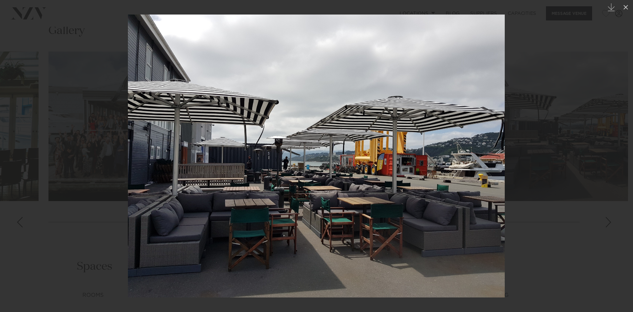
drag, startPoint x: 585, startPoint y: 219, endPoint x: 568, endPoint y: 213, distance: 17.1
click at [585, 218] on div at bounding box center [316, 156] width 633 height 312
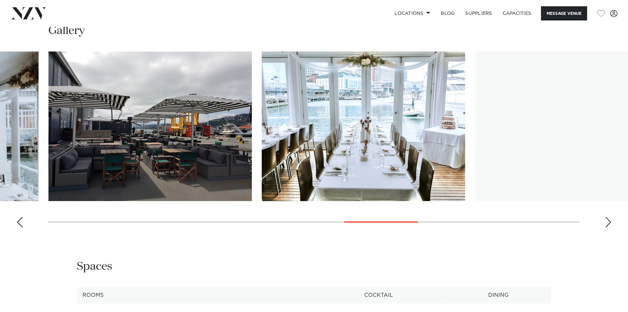
click at [397, 160] on img "12 / 18" at bounding box center [364, 125] width 204 height 149
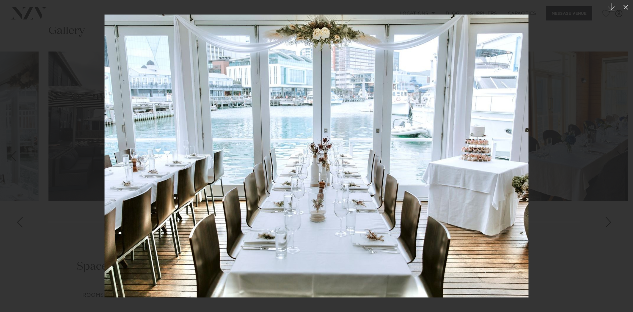
click at [552, 195] on div at bounding box center [316, 156] width 633 height 312
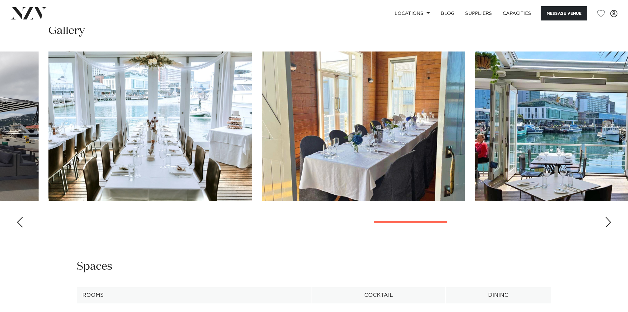
click at [611, 226] on div "Next slide" at bounding box center [608, 222] width 7 height 11
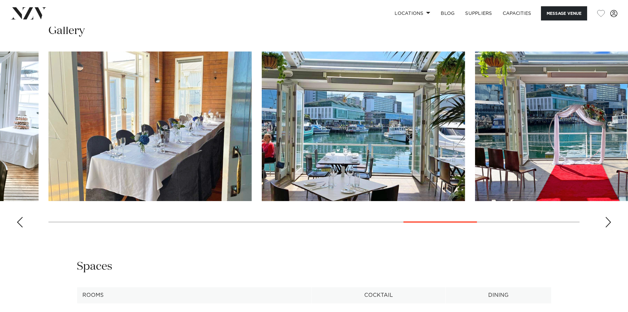
click at [610, 224] on div "Next slide" at bounding box center [608, 222] width 7 height 11
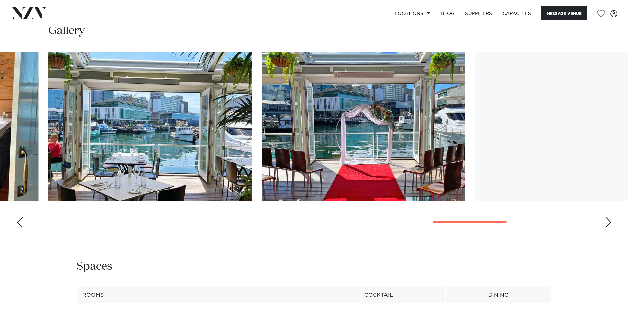
click at [610, 223] on div "Next slide" at bounding box center [608, 222] width 7 height 11
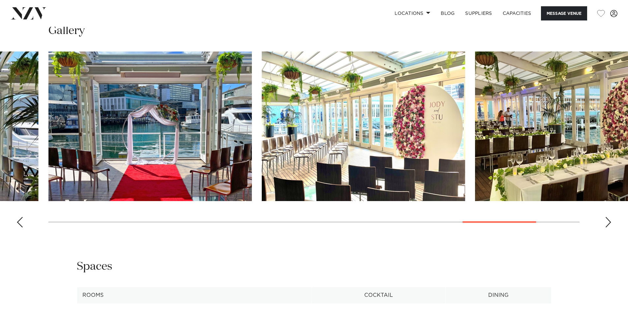
click at [146, 110] on img "15 / 18" at bounding box center [150, 125] width 204 height 149
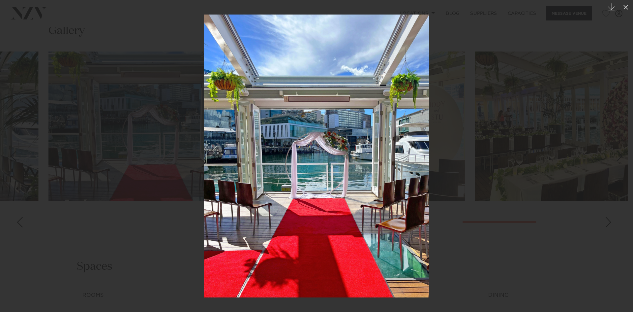
drag, startPoint x: 597, startPoint y: 238, endPoint x: 603, endPoint y: 236, distance: 5.6
click at [598, 237] on div at bounding box center [316, 156] width 633 height 312
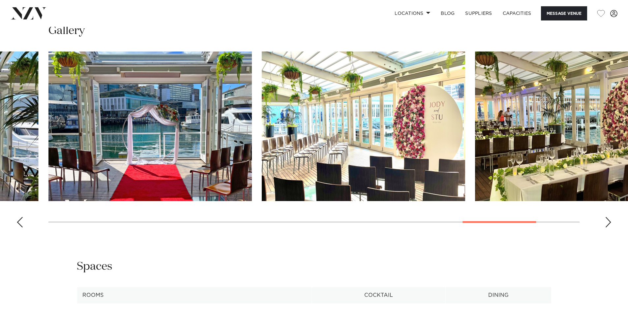
click at [608, 224] on div "Next slide" at bounding box center [608, 222] width 7 height 11
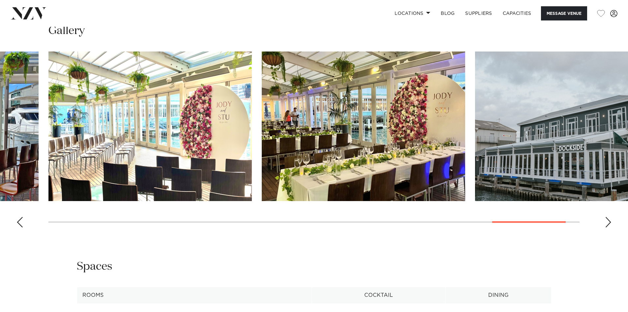
click at [608, 224] on div "Next slide" at bounding box center [608, 222] width 7 height 11
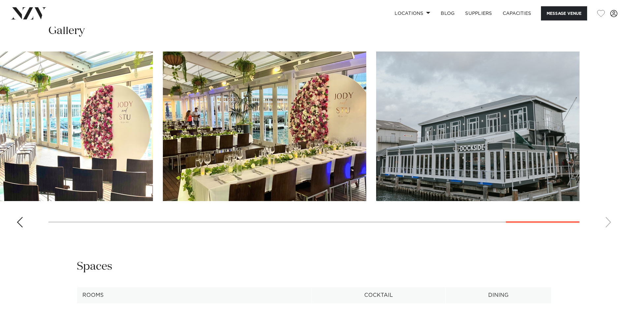
click at [608, 224] on swiper-container at bounding box center [314, 141] width 628 height 181
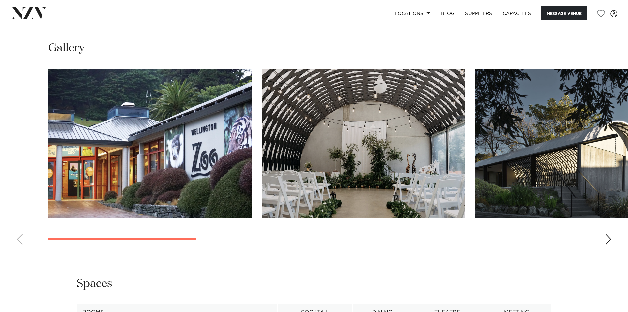
scroll to position [759, 0]
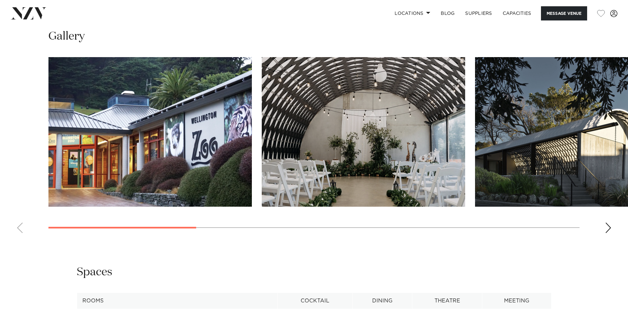
click at [383, 169] on img "2 / 9" at bounding box center [364, 131] width 204 height 149
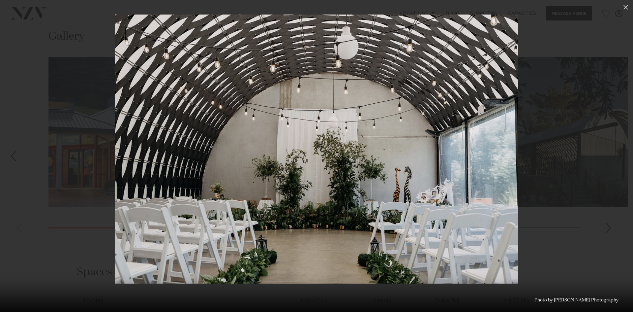
click at [559, 237] on div at bounding box center [316, 156] width 633 height 312
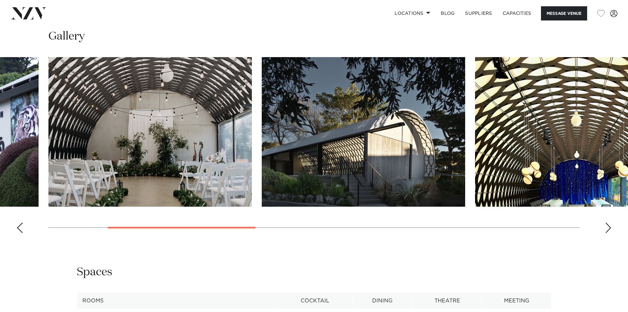
click at [606, 222] on div "Next slide" at bounding box center [608, 227] width 7 height 11
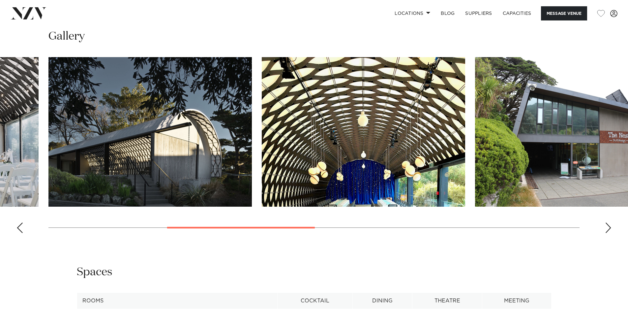
click at [606, 222] on div "Next slide" at bounding box center [608, 227] width 7 height 11
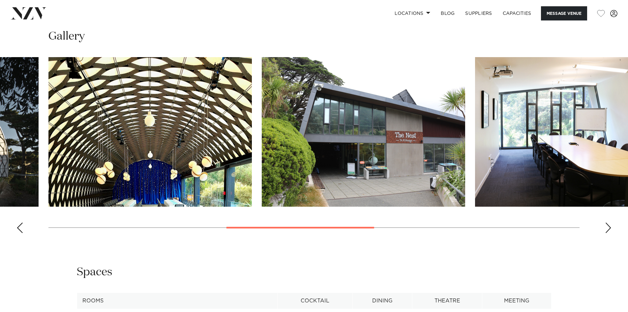
click at [606, 222] on div "Next slide" at bounding box center [608, 227] width 7 height 11
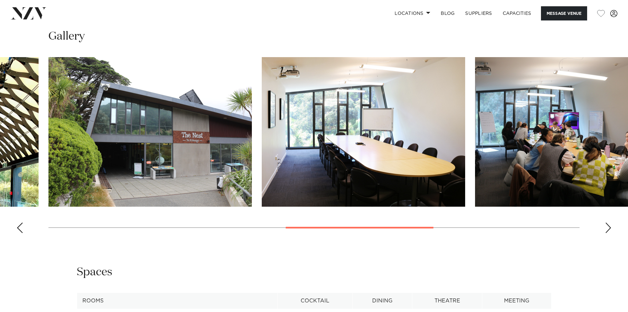
click at [606, 222] on div "Next slide" at bounding box center [608, 227] width 7 height 11
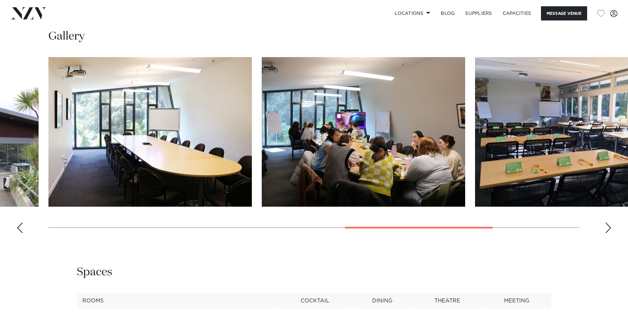
click at [606, 222] on div "Next slide" at bounding box center [608, 227] width 7 height 11
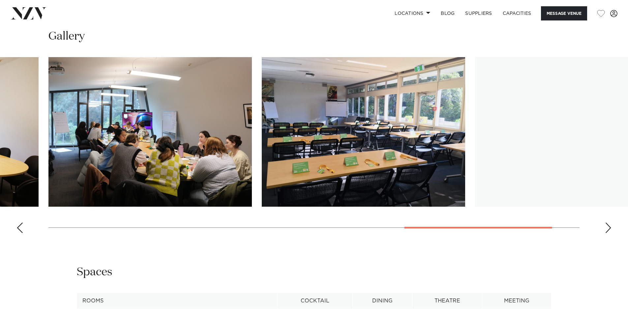
click at [606, 222] on div "Next slide" at bounding box center [608, 227] width 7 height 11
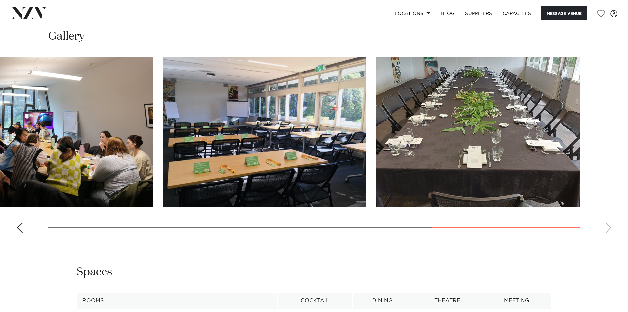
click at [606, 217] on swiper-container at bounding box center [314, 147] width 628 height 181
click at [19, 211] on swiper-container at bounding box center [314, 147] width 628 height 181
click at [18, 222] on div "Previous slide" at bounding box center [19, 227] width 7 height 11
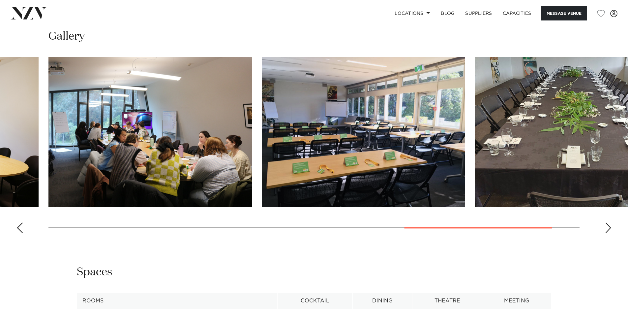
click at [18, 222] on div "Previous slide" at bounding box center [19, 227] width 7 height 11
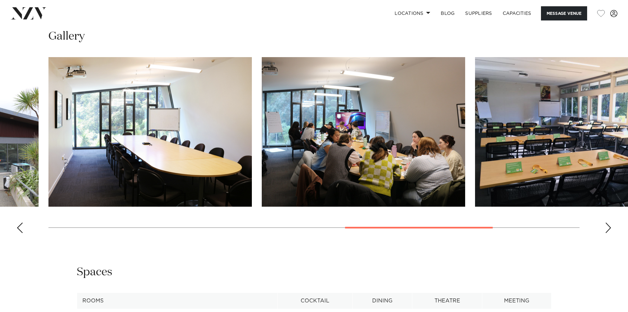
click at [18, 222] on div "Previous slide" at bounding box center [19, 227] width 7 height 11
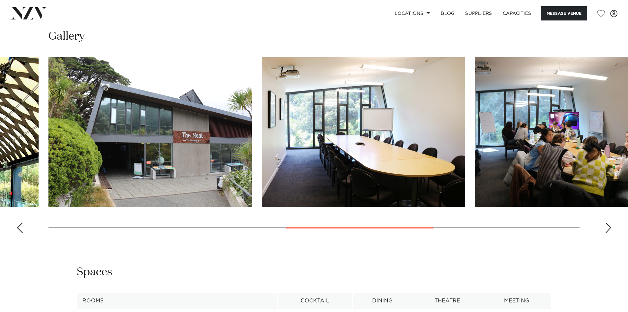
click at [18, 222] on div "Previous slide" at bounding box center [19, 227] width 7 height 11
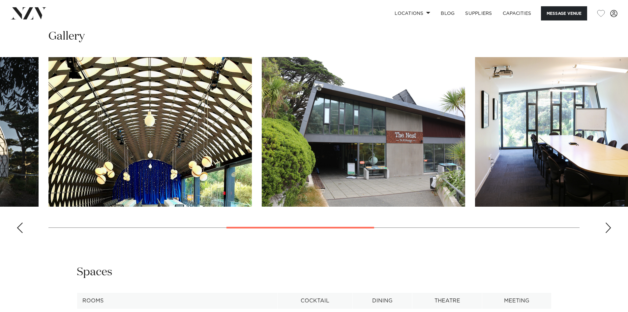
click at [18, 222] on div "Previous slide" at bounding box center [19, 227] width 7 height 11
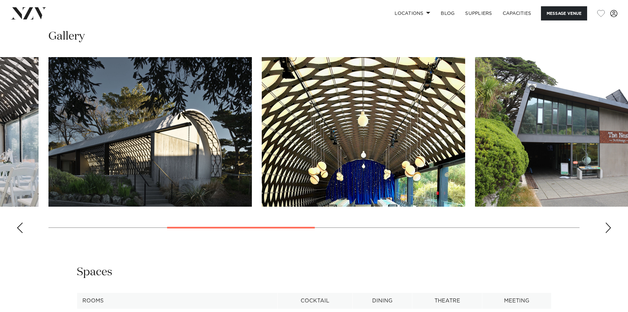
click at [18, 222] on div "Previous slide" at bounding box center [19, 227] width 7 height 11
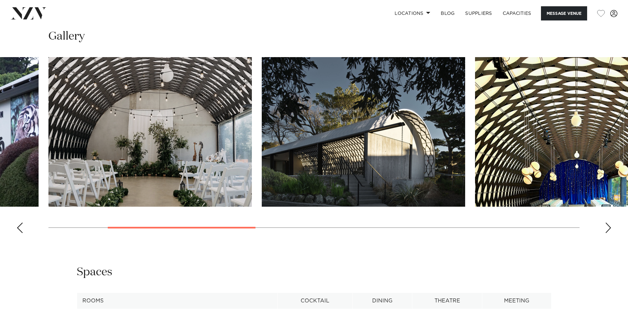
click at [18, 222] on div "Previous slide" at bounding box center [19, 227] width 7 height 11
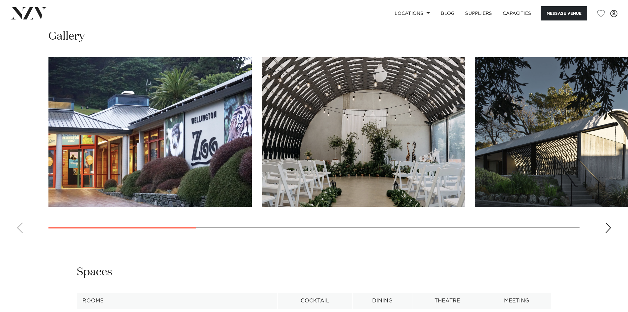
click at [18, 219] on swiper-container at bounding box center [314, 147] width 628 height 181
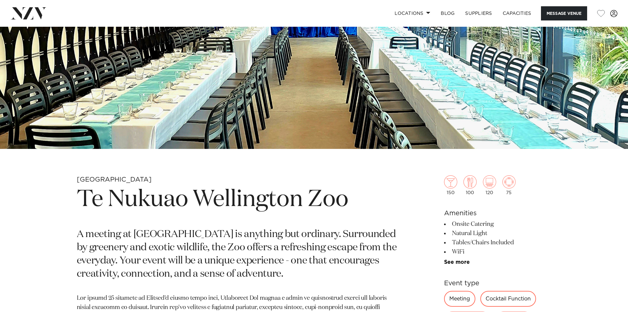
scroll to position [66, 0]
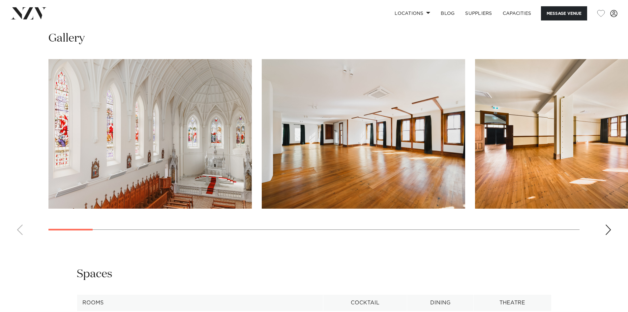
scroll to position [660, 0]
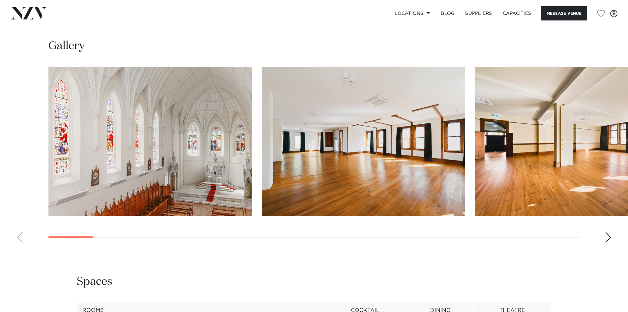
click at [596, 150] on img "3 / 30" at bounding box center [577, 141] width 204 height 149
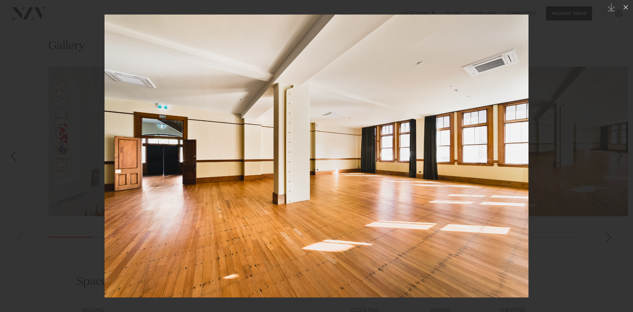
click at [615, 237] on div at bounding box center [316, 156] width 633 height 312
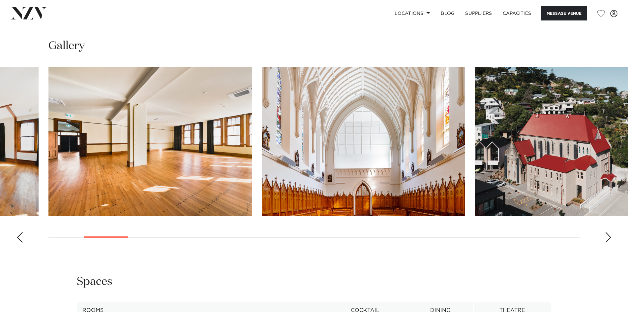
click at [604, 231] on swiper-container at bounding box center [314, 157] width 628 height 181
click at [610, 233] on div "Next slide" at bounding box center [608, 237] width 7 height 11
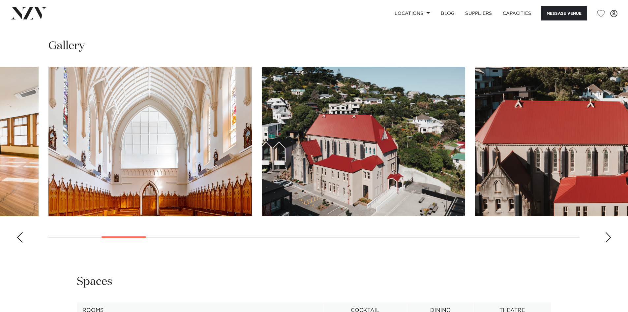
click at [610, 233] on div "Next slide" at bounding box center [608, 237] width 7 height 11
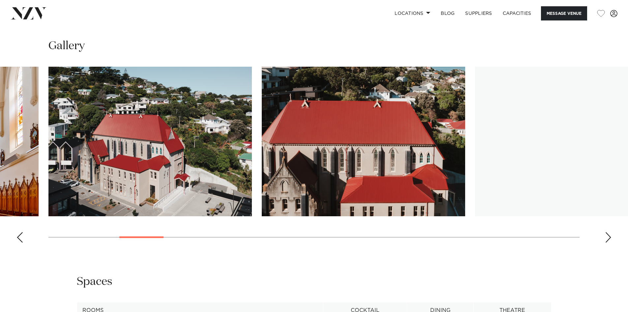
click at [610, 233] on div "Next slide" at bounding box center [608, 237] width 7 height 11
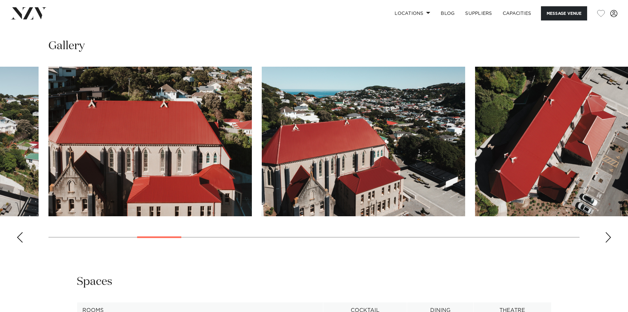
click at [610, 233] on div "Next slide" at bounding box center [608, 237] width 7 height 11
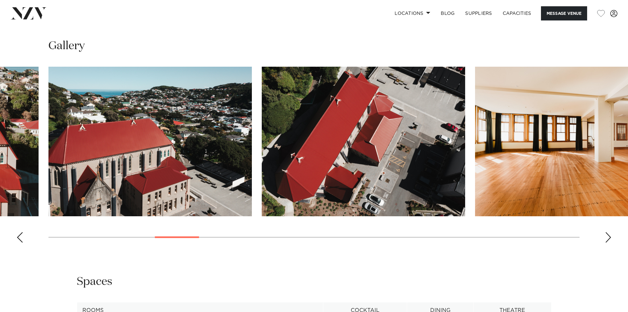
click at [610, 233] on div "Next slide" at bounding box center [608, 237] width 7 height 11
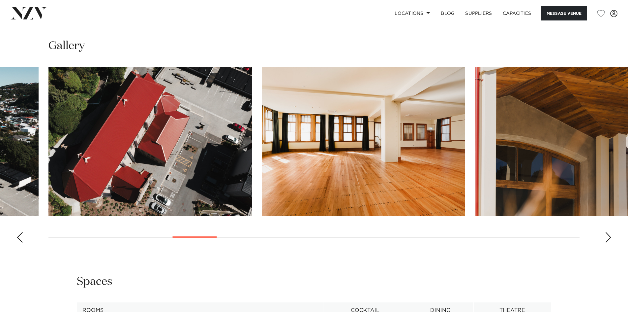
click at [610, 233] on div "Next slide" at bounding box center [608, 237] width 7 height 11
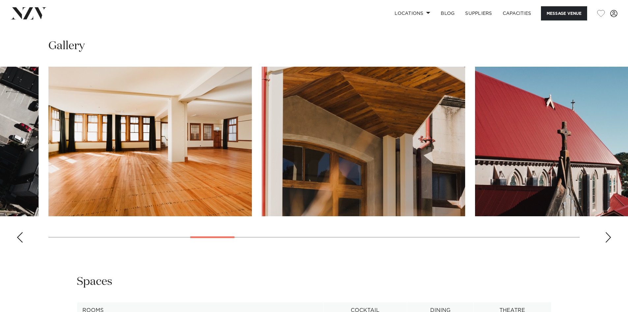
click at [610, 233] on div "Next slide" at bounding box center [608, 237] width 7 height 11
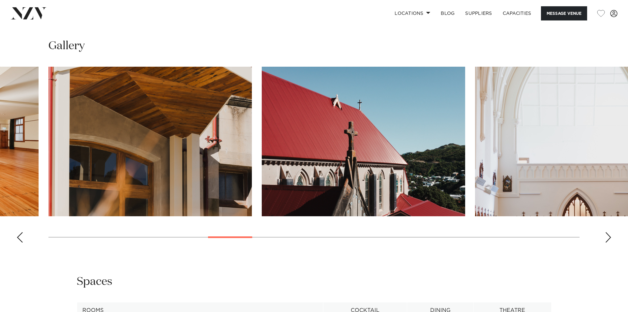
click at [610, 233] on div "Next slide" at bounding box center [608, 237] width 7 height 11
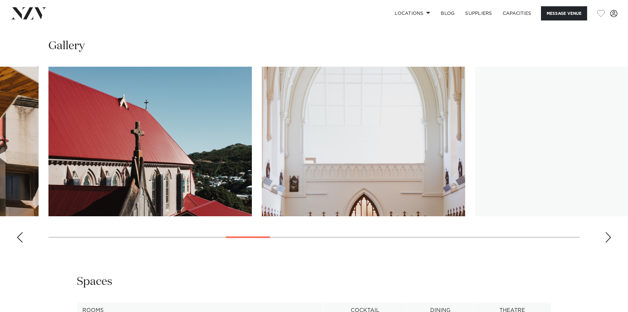
click at [610, 233] on div "Next slide" at bounding box center [608, 237] width 7 height 11
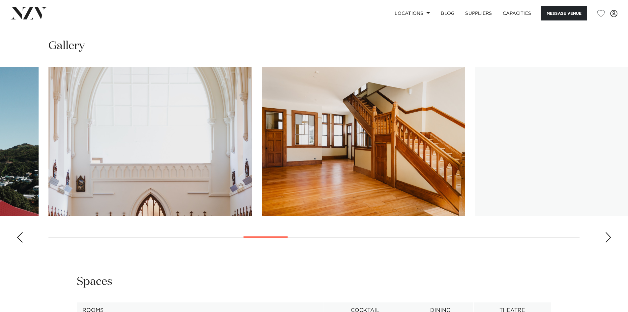
click at [610, 233] on div "Next slide" at bounding box center [608, 237] width 7 height 11
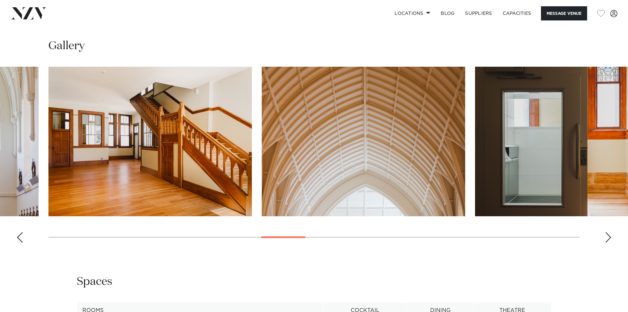
click at [610, 233] on div "Next slide" at bounding box center [608, 237] width 7 height 11
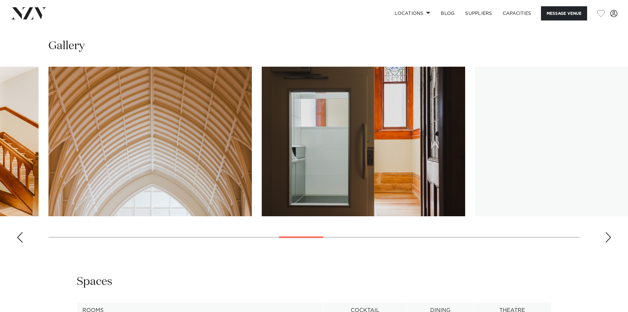
click at [610, 233] on div "Next slide" at bounding box center [608, 237] width 7 height 11
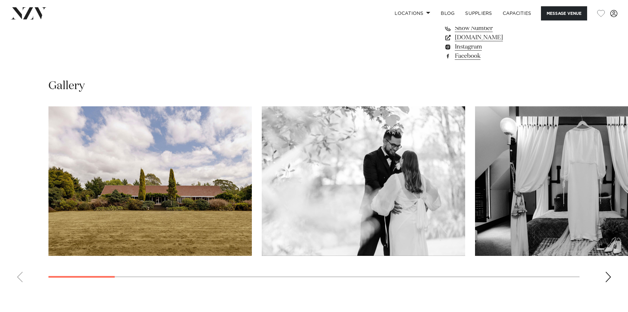
scroll to position [594, 0]
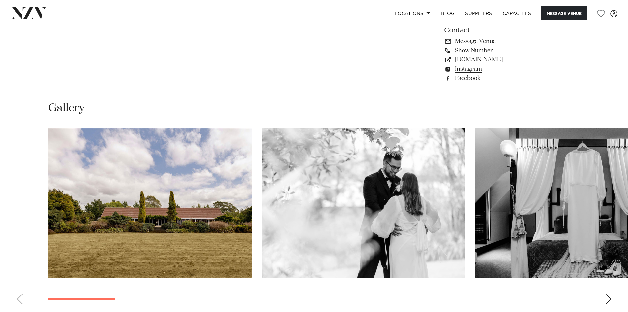
click at [386, 184] on img "2 / 20" at bounding box center [364, 202] width 204 height 149
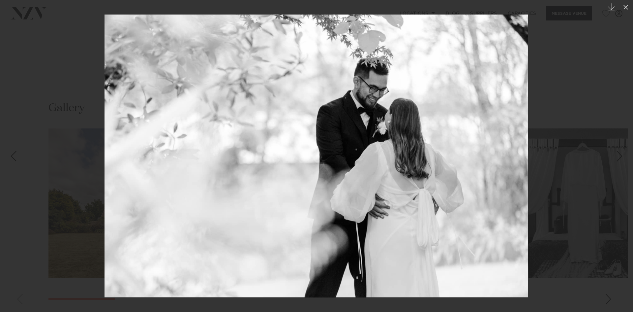
click at [584, 239] on div at bounding box center [316, 156] width 633 height 312
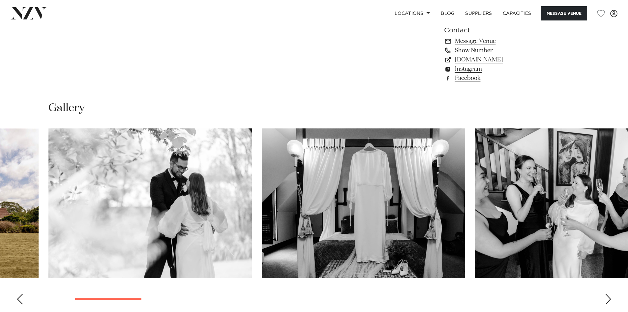
click at [528, 225] on img "4 / 20" at bounding box center [577, 202] width 204 height 149
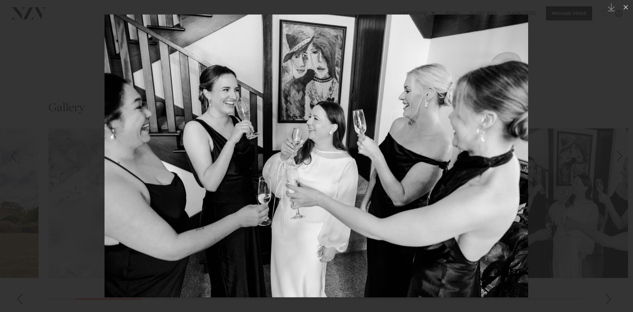
click at [599, 206] on div at bounding box center [316, 156] width 633 height 312
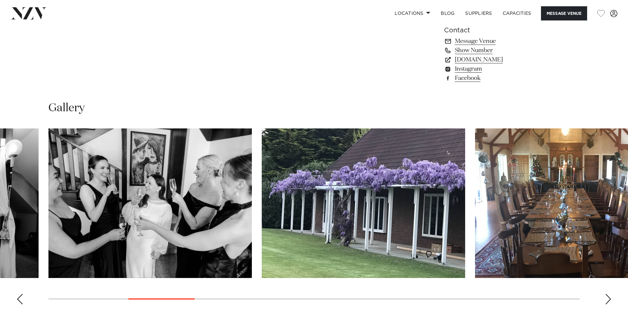
click at [403, 223] on img "5 / 20" at bounding box center [364, 202] width 204 height 149
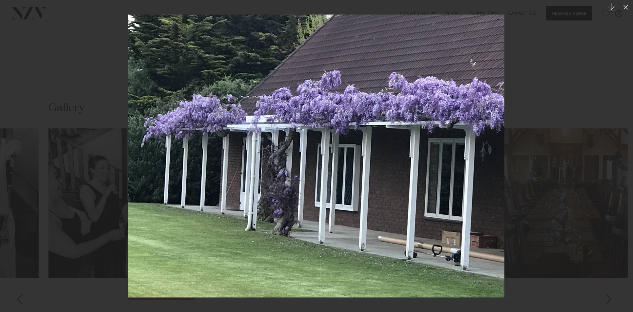
click at [513, 207] on div at bounding box center [316, 156] width 633 height 312
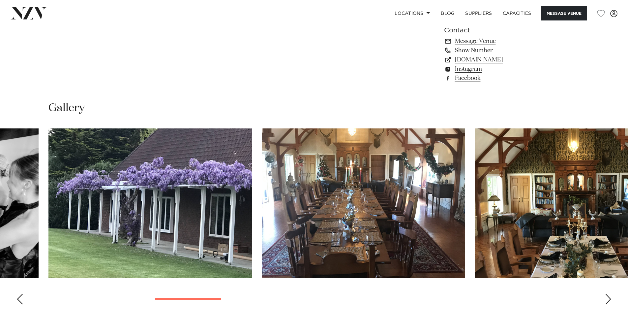
click at [529, 215] on img "7 / 20" at bounding box center [577, 202] width 204 height 149
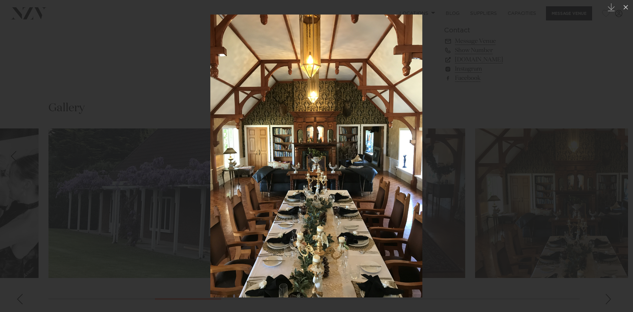
click at [241, 208] on img at bounding box center [316, 156] width 212 height 283
click at [459, 200] on div at bounding box center [316, 156] width 633 height 312
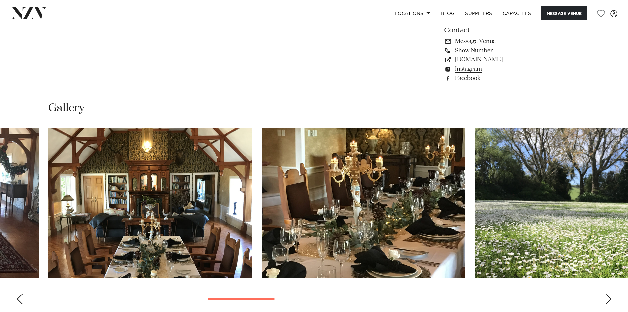
click at [606, 295] on div "Next slide" at bounding box center [608, 299] width 7 height 11
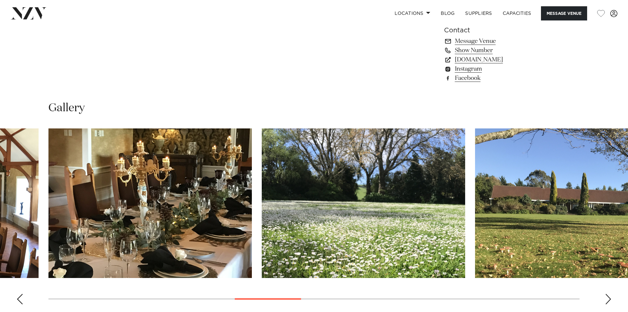
click at [606, 295] on div "Next slide" at bounding box center [608, 299] width 7 height 11
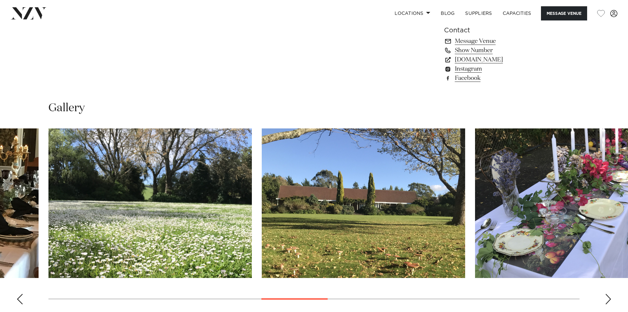
click at [606, 295] on div "Next slide" at bounding box center [608, 299] width 7 height 11
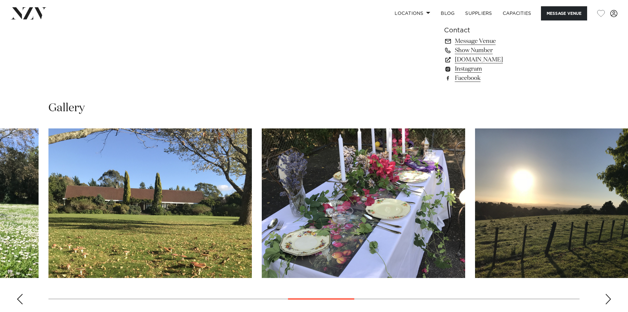
click at [606, 295] on div "Next slide" at bounding box center [608, 299] width 7 height 11
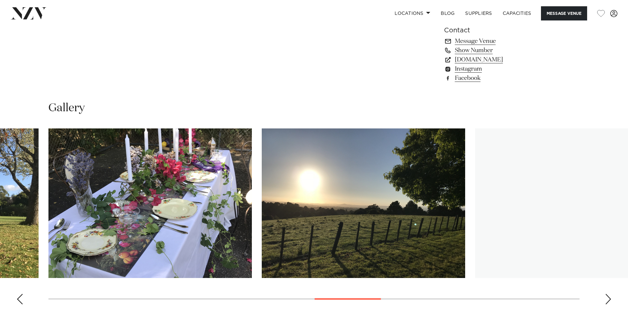
click at [606, 295] on div "Next slide" at bounding box center [608, 299] width 7 height 11
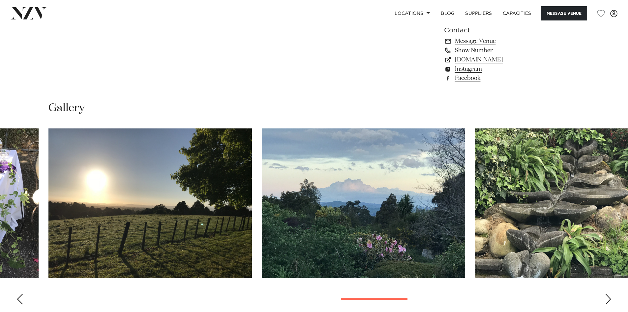
click at [606, 295] on div "Next slide" at bounding box center [608, 299] width 7 height 11
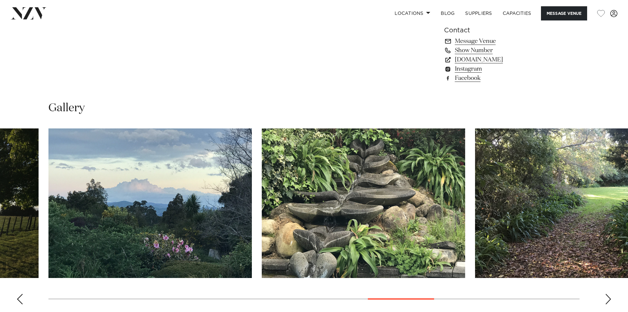
click at [606, 295] on div "Next slide" at bounding box center [608, 299] width 7 height 11
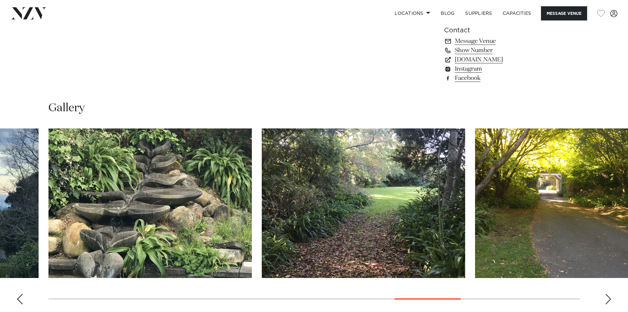
click at [606, 295] on div "Next slide" at bounding box center [608, 299] width 7 height 11
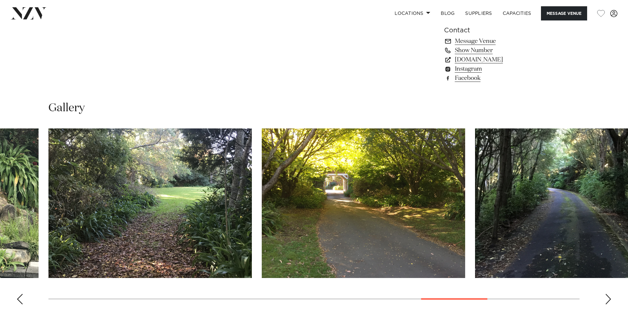
click at [606, 295] on div "Next slide" at bounding box center [608, 299] width 7 height 11
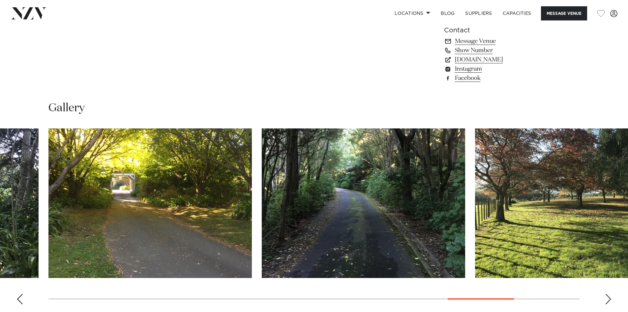
click at [606, 295] on div "Next slide" at bounding box center [608, 299] width 7 height 11
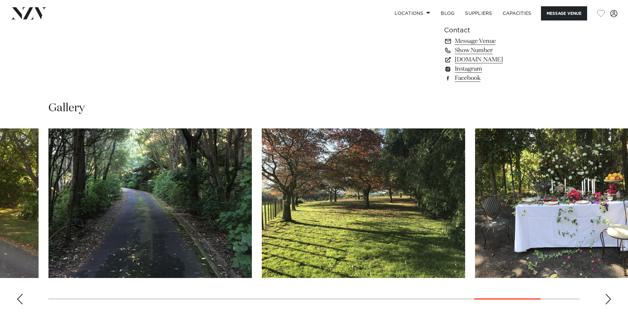
click at [606, 295] on div "Next slide" at bounding box center [608, 299] width 7 height 11
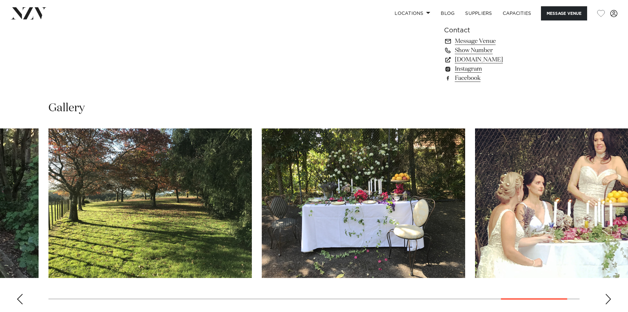
click at [606, 295] on div "Next slide" at bounding box center [608, 299] width 7 height 11
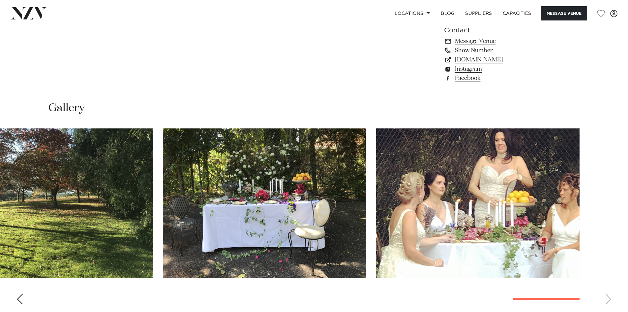
click at [445, 199] on img "20 / 20" at bounding box center [478, 202] width 204 height 149
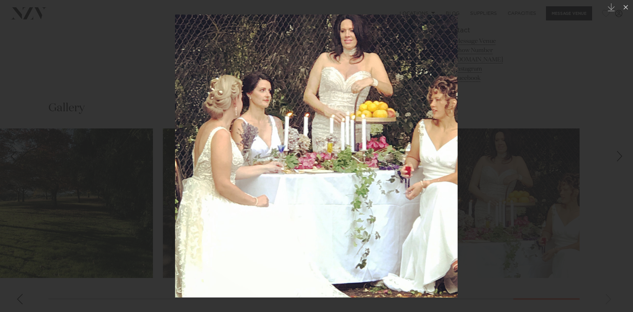
click at [547, 199] on div at bounding box center [316, 156] width 633 height 312
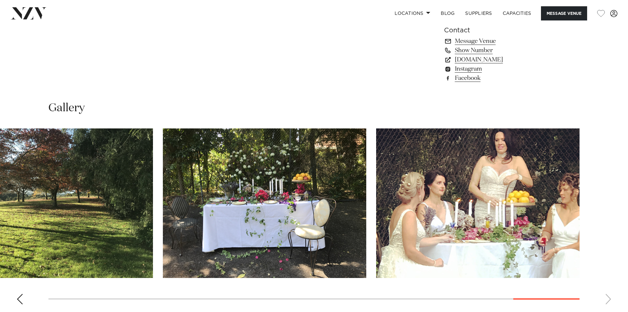
click at [246, 196] on img "19 / 20" at bounding box center [265, 202] width 204 height 149
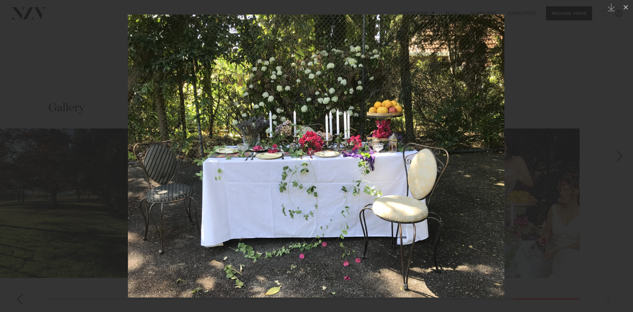
click at [46, 155] on div at bounding box center [316, 156] width 633 height 312
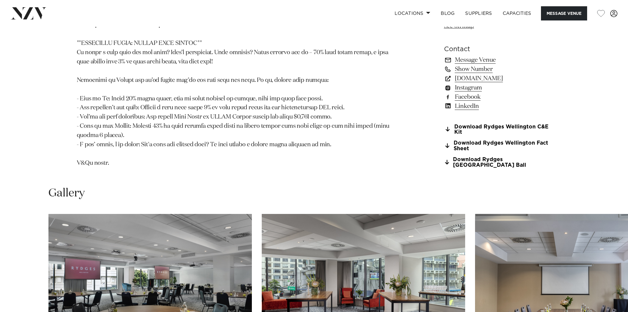
scroll to position [726, 0]
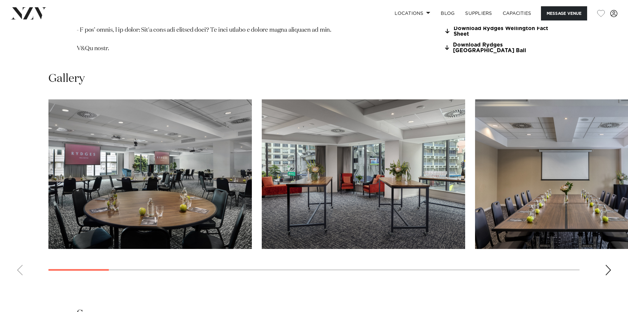
click at [607, 265] on div "Next slide" at bounding box center [608, 270] width 7 height 11
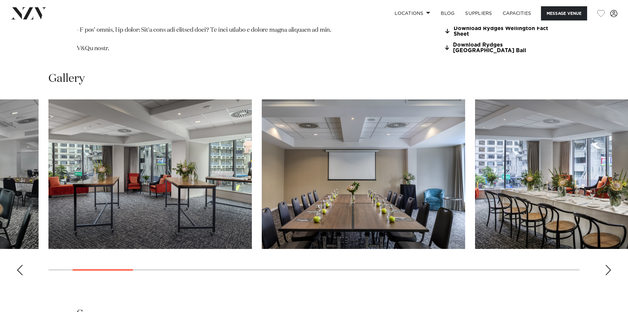
click at [607, 265] on div "Next slide" at bounding box center [608, 270] width 7 height 11
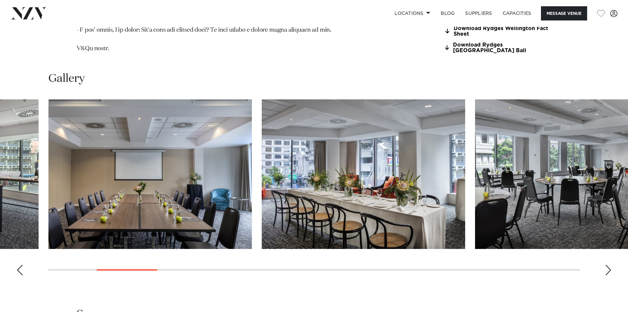
click at [607, 265] on div "Next slide" at bounding box center [608, 270] width 7 height 11
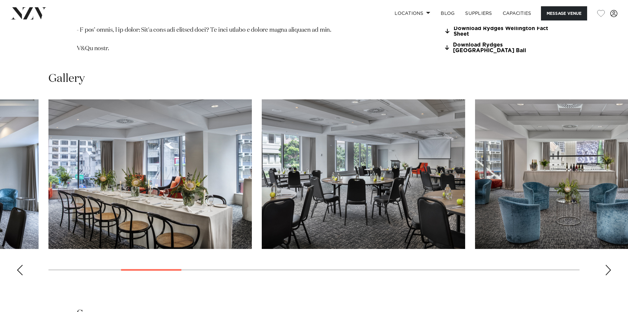
click at [607, 265] on div "Next slide" at bounding box center [608, 270] width 7 height 11
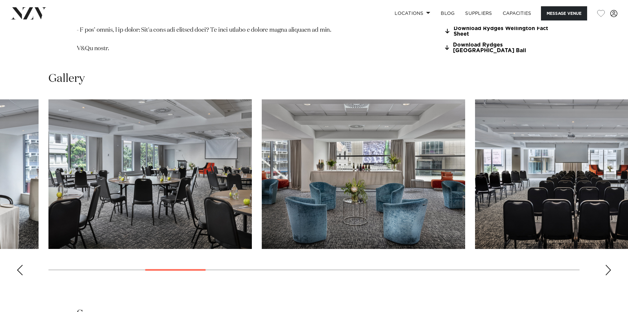
click at [607, 265] on div "Next slide" at bounding box center [608, 270] width 7 height 11
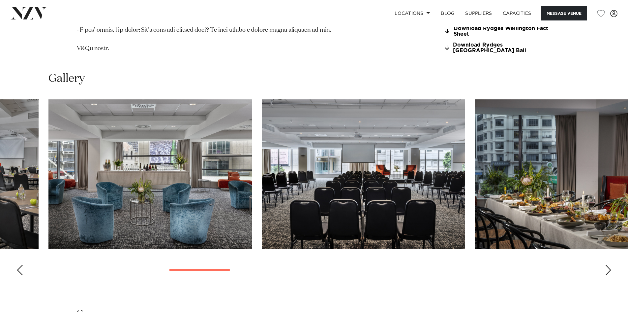
click at [607, 265] on div "Next slide" at bounding box center [608, 270] width 7 height 11
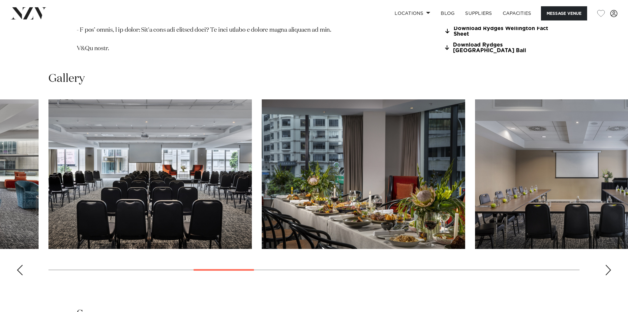
click at [607, 265] on div "Next slide" at bounding box center [608, 270] width 7 height 11
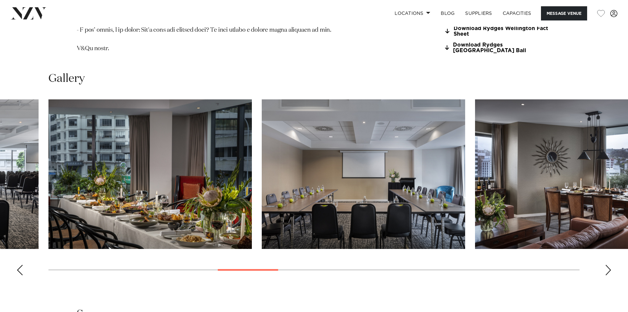
click at [607, 265] on div "Next slide" at bounding box center [608, 270] width 7 height 11
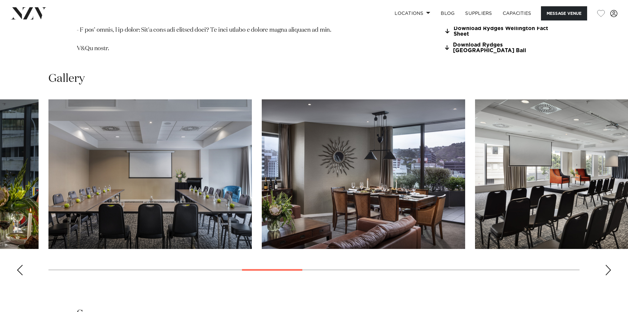
click at [607, 265] on div "Next slide" at bounding box center [608, 270] width 7 height 11
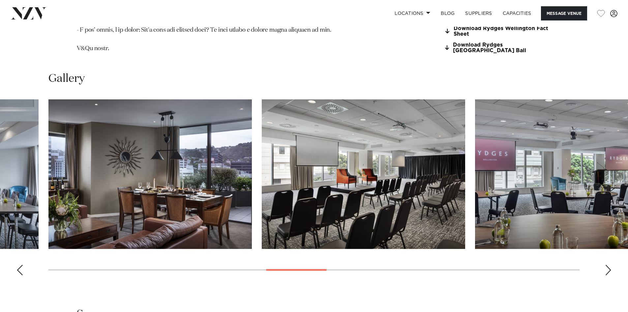
click at [607, 265] on div "Next slide" at bounding box center [608, 270] width 7 height 11
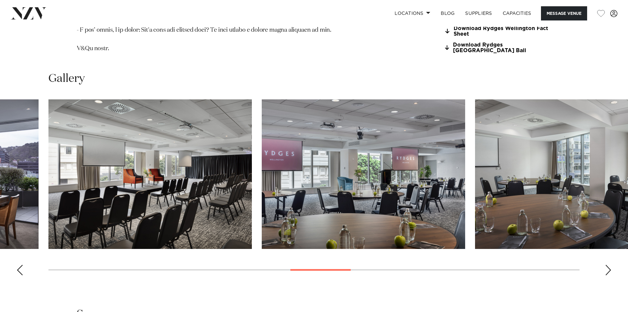
click at [607, 265] on div "Next slide" at bounding box center [608, 270] width 7 height 11
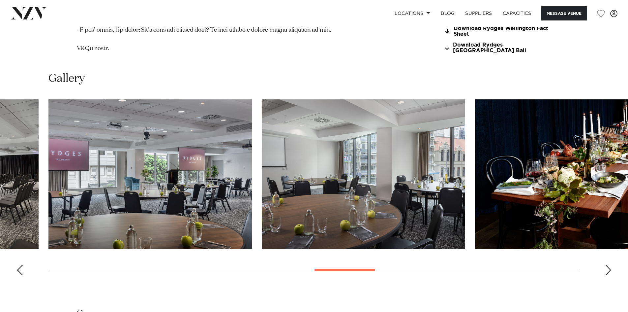
click at [607, 265] on div "Next slide" at bounding box center [608, 270] width 7 height 11
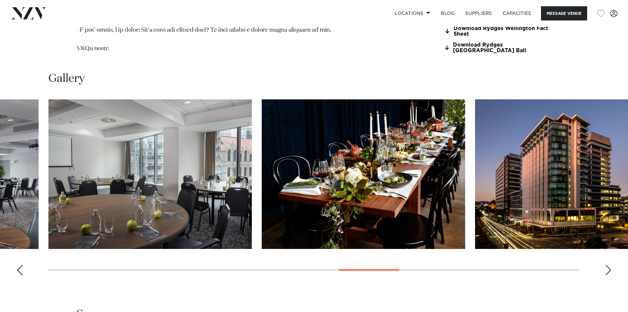
click at [607, 265] on div "Next slide" at bounding box center [608, 270] width 7 height 11
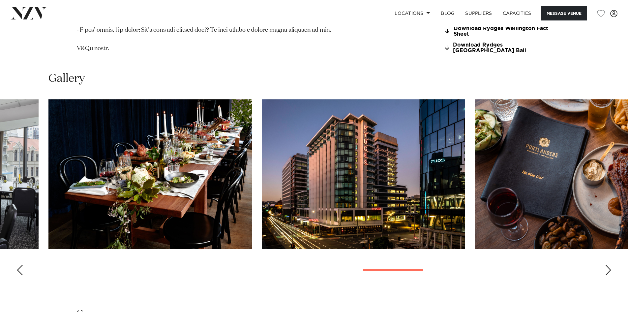
click at [607, 265] on div "Next slide" at bounding box center [608, 270] width 7 height 11
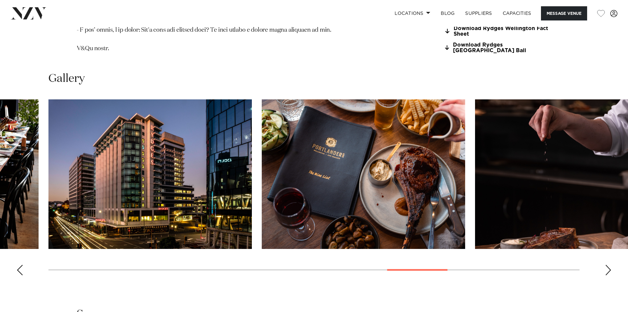
click at [607, 265] on div "Next slide" at bounding box center [608, 270] width 7 height 11
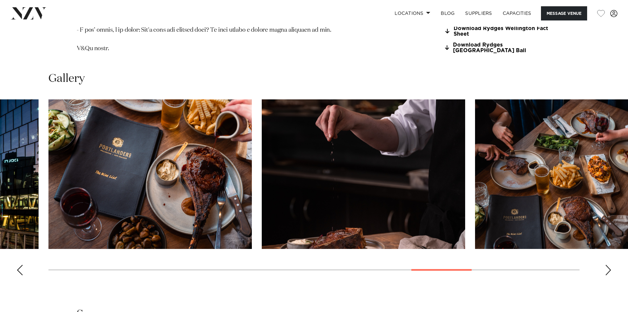
click at [607, 265] on div "Next slide" at bounding box center [608, 270] width 7 height 11
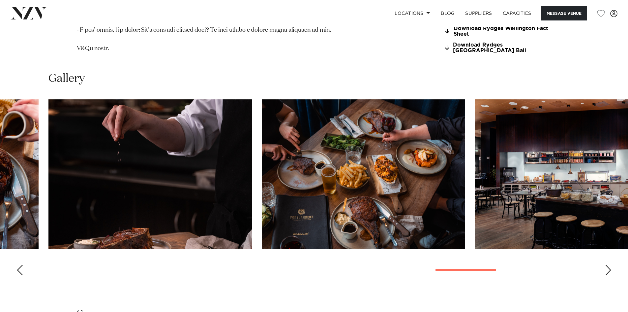
click at [607, 265] on div "Next slide" at bounding box center [608, 270] width 7 height 11
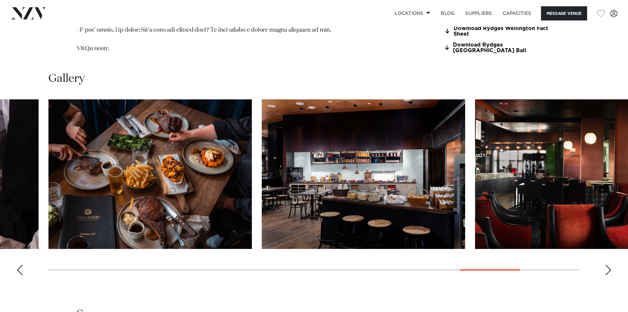
click at [607, 265] on div "Next slide" at bounding box center [608, 270] width 7 height 11
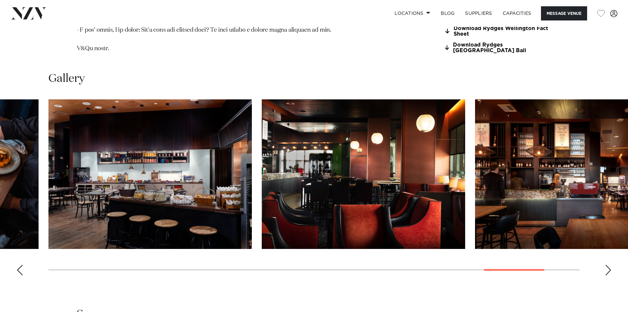
click at [607, 265] on div "Next slide" at bounding box center [608, 270] width 7 height 11
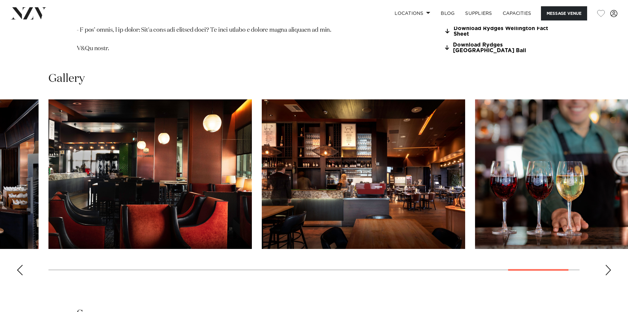
click at [607, 265] on div "Next slide" at bounding box center [608, 270] width 7 height 11
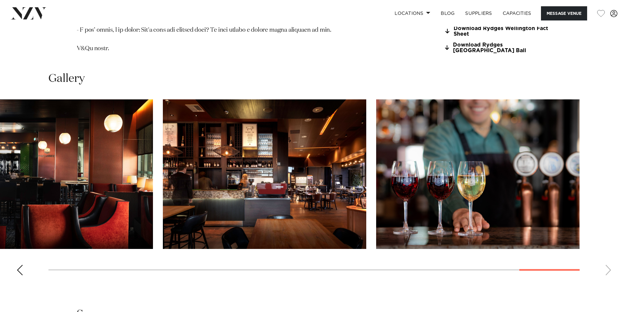
click at [607, 250] on swiper-container at bounding box center [314, 189] width 628 height 181
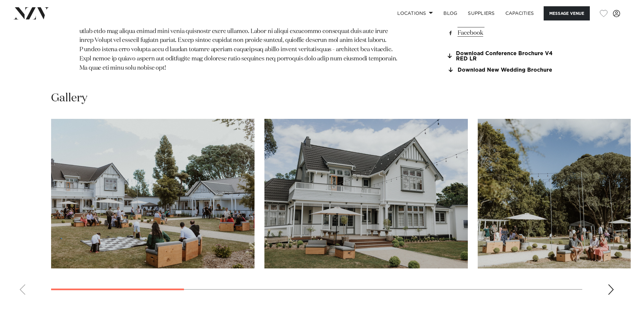
scroll to position [726, 0]
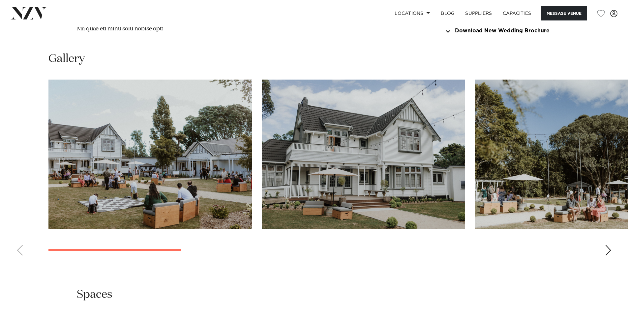
click at [606, 245] on div "Next slide" at bounding box center [608, 250] width 7 height 11
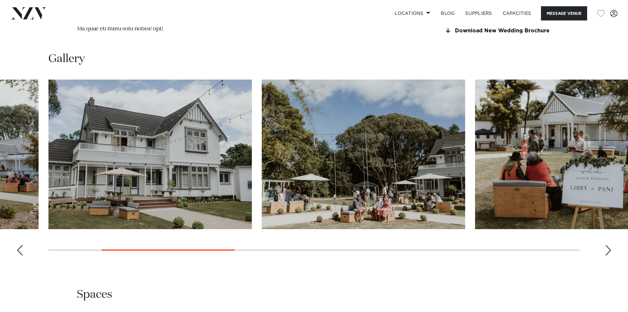
click at [606, 245] on div "Next slide" at bounding box center [608, 250] width 7 height 11
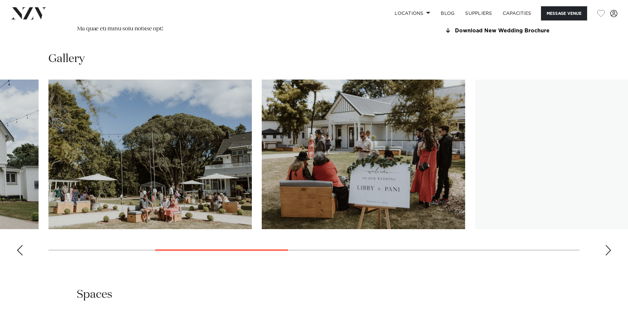
click at [606, 245] on div "Next slide" at bounding box center [608, 250] width 7 height 11
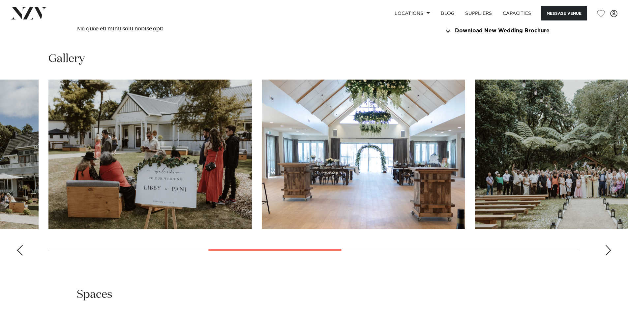
click at [609, 245] on div "Next slide" at bounding box center [608, 250] width 7 height 11
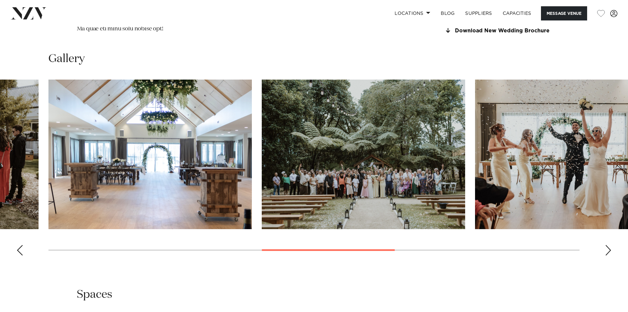
click at [609, 245] on div "Next slide" at bounding box center [608, 250] width 7 height 11
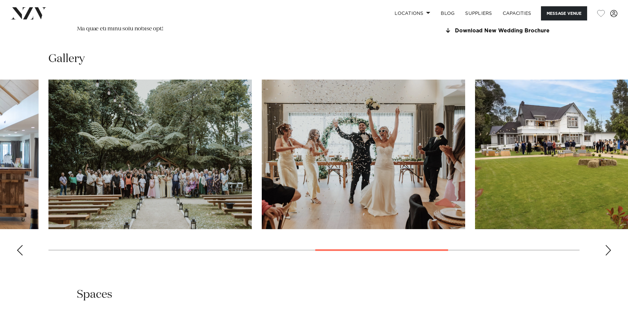
click at [609, 245] on div "Next slide" at bounding box center [608, 250] width 7 height 11
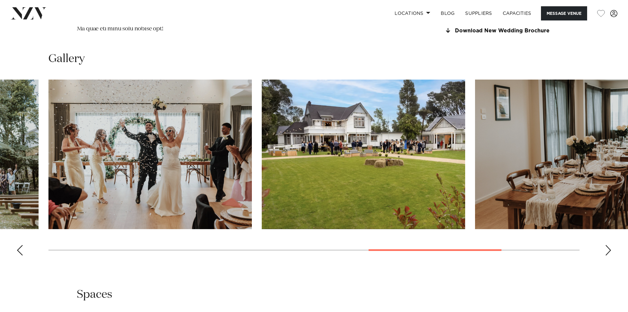
click at [609, 245] on div "Next slide" at bounding box center [608, 250] width 7 height 11
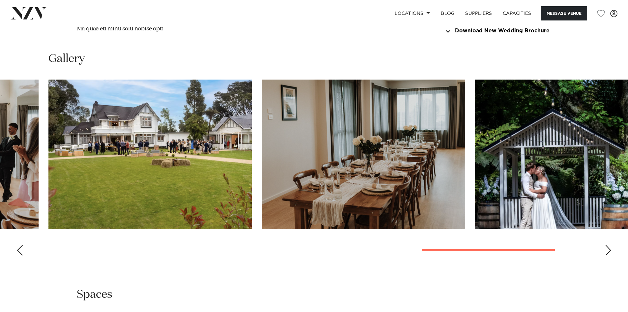
click at [609, 245] on div "Next slide" at bounding box center [608, 250] width 7 height 11
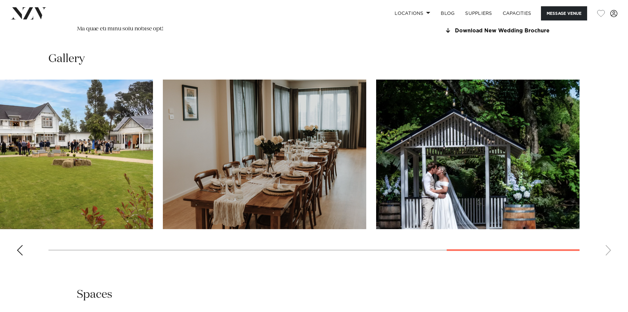
click at [609, 240] on swiper-container at bounding box center [314, 170] width 628 height 181
click at [459, 151] on img "10 / 10" at bounding box center [478, 154] width 204 height 149
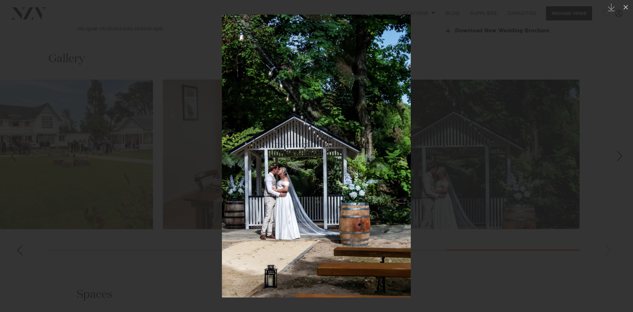
click at [462, 241] on div at bounding box center [316, 156] width 633 height 312
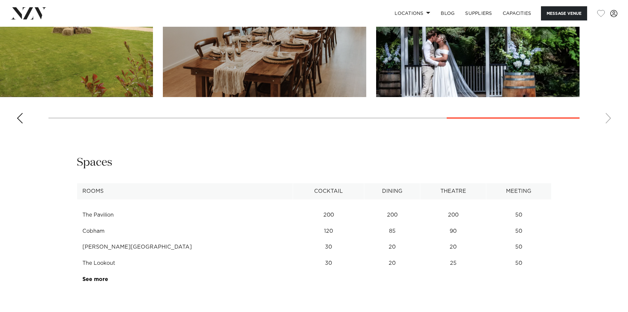
scroll to position [891, 0]
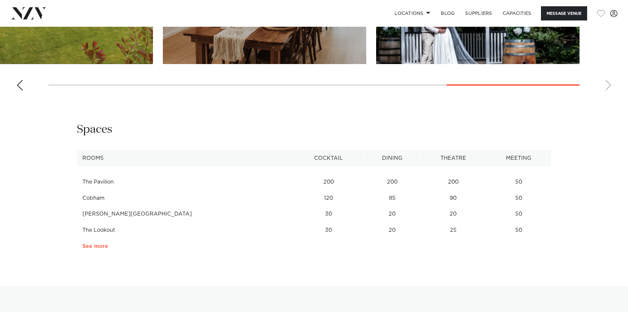
click at [102, 243] on link "See more" at bounding box center [107, 245] width 51 height 5
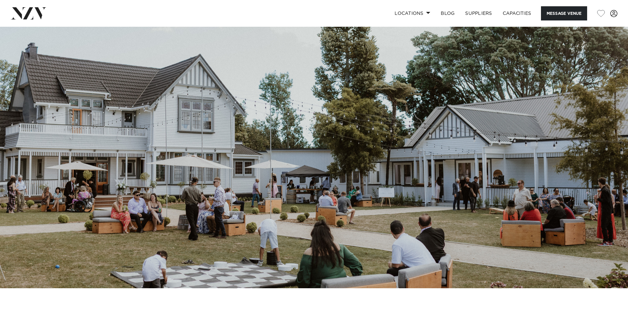
scroll to position [0, 0]
